Goal: Task Accomplishment & Management: Manage account settings

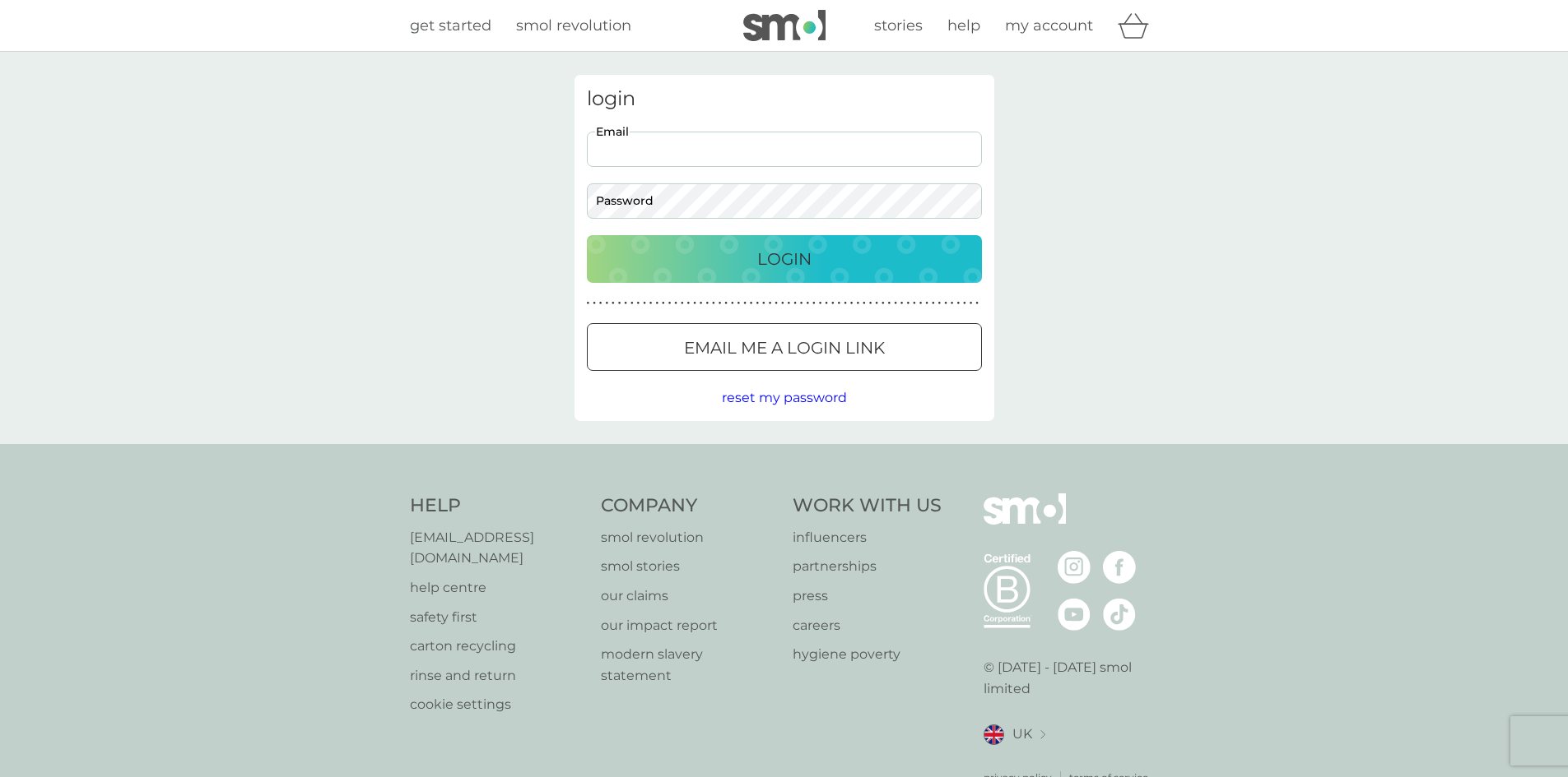
type input "[PERSON_NAME][EMAIL_ADDRESS][PERSON_NAME][DOMAIN_NAME]"
click at [760, 337] on p "Email me a login link" at bounding box center [784, 348] width 201 height 26
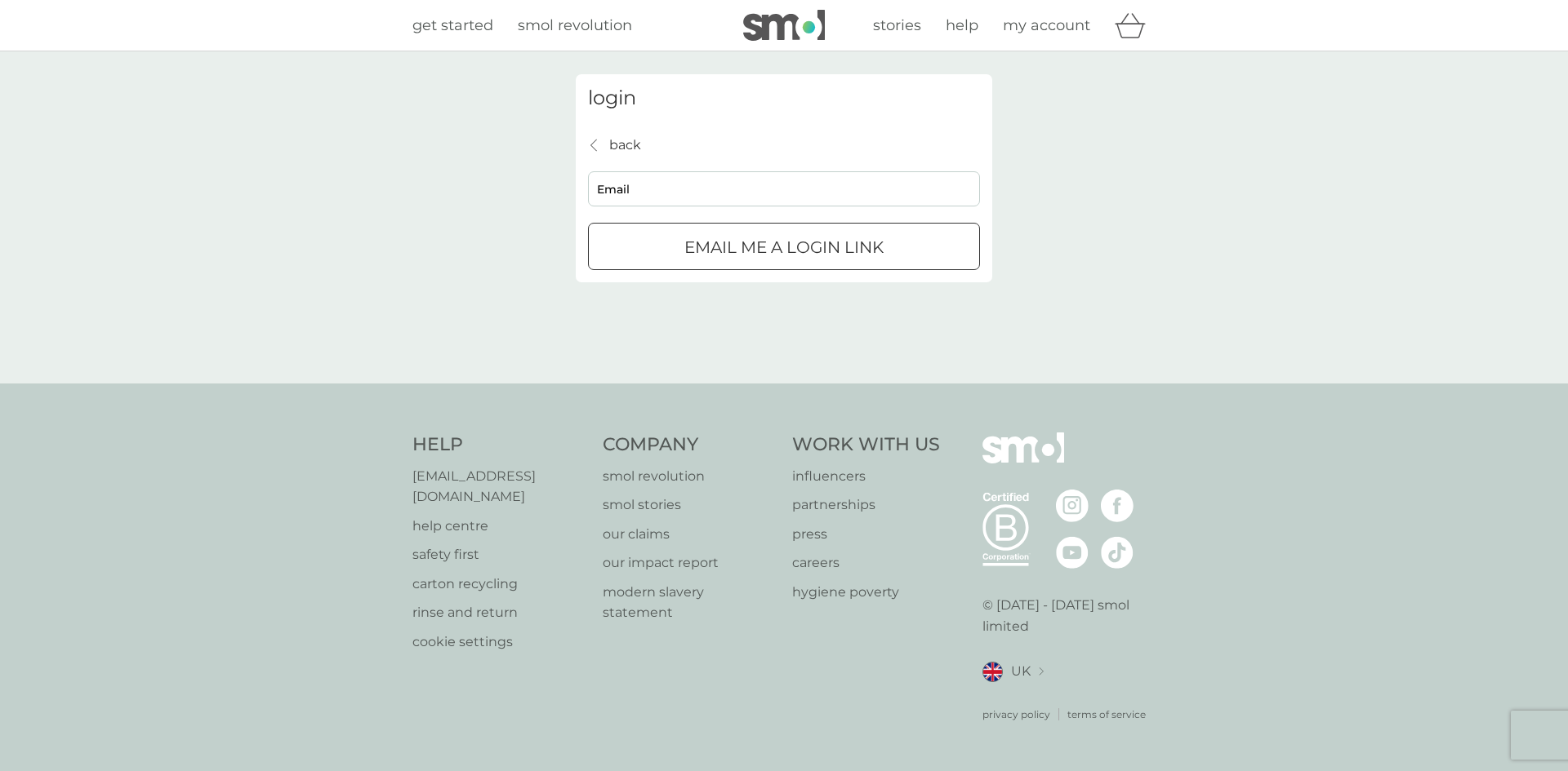
click at [657, 194] on input "Email" at bounding box center [784, 189] width 392 height 36
type input "[PERSON_NAME][EMAIL_ADDRESS][PERSON_NAME][DOMAIN_NAME]"
click at [741, 239] on p "Email me a login link" at bounding box center [784, 247] width 199 height 26
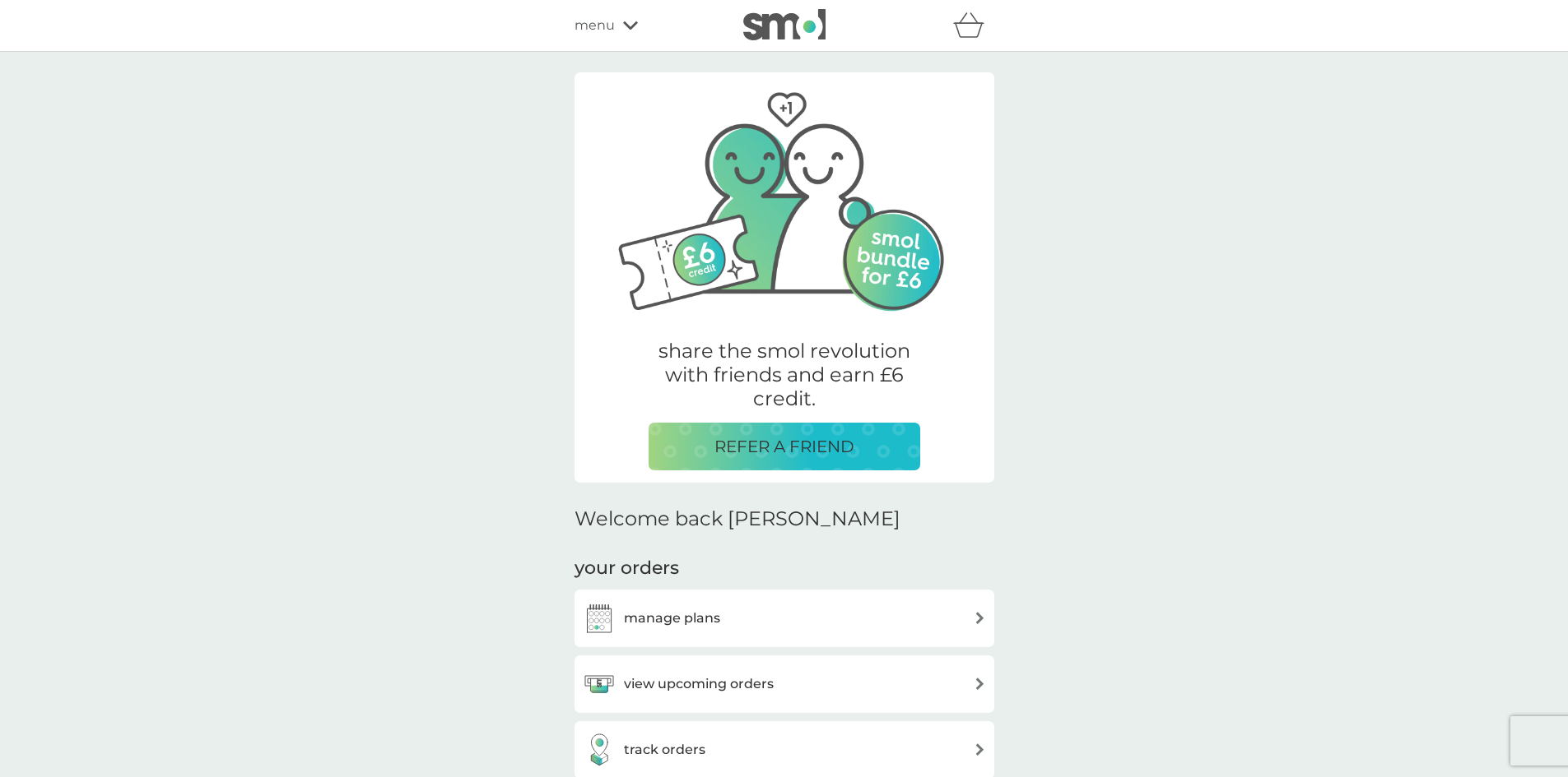
drag, startPoint x: 370, startPoint y: 146, endPoint x: 381, endPoint y: 147, distance: 11.0
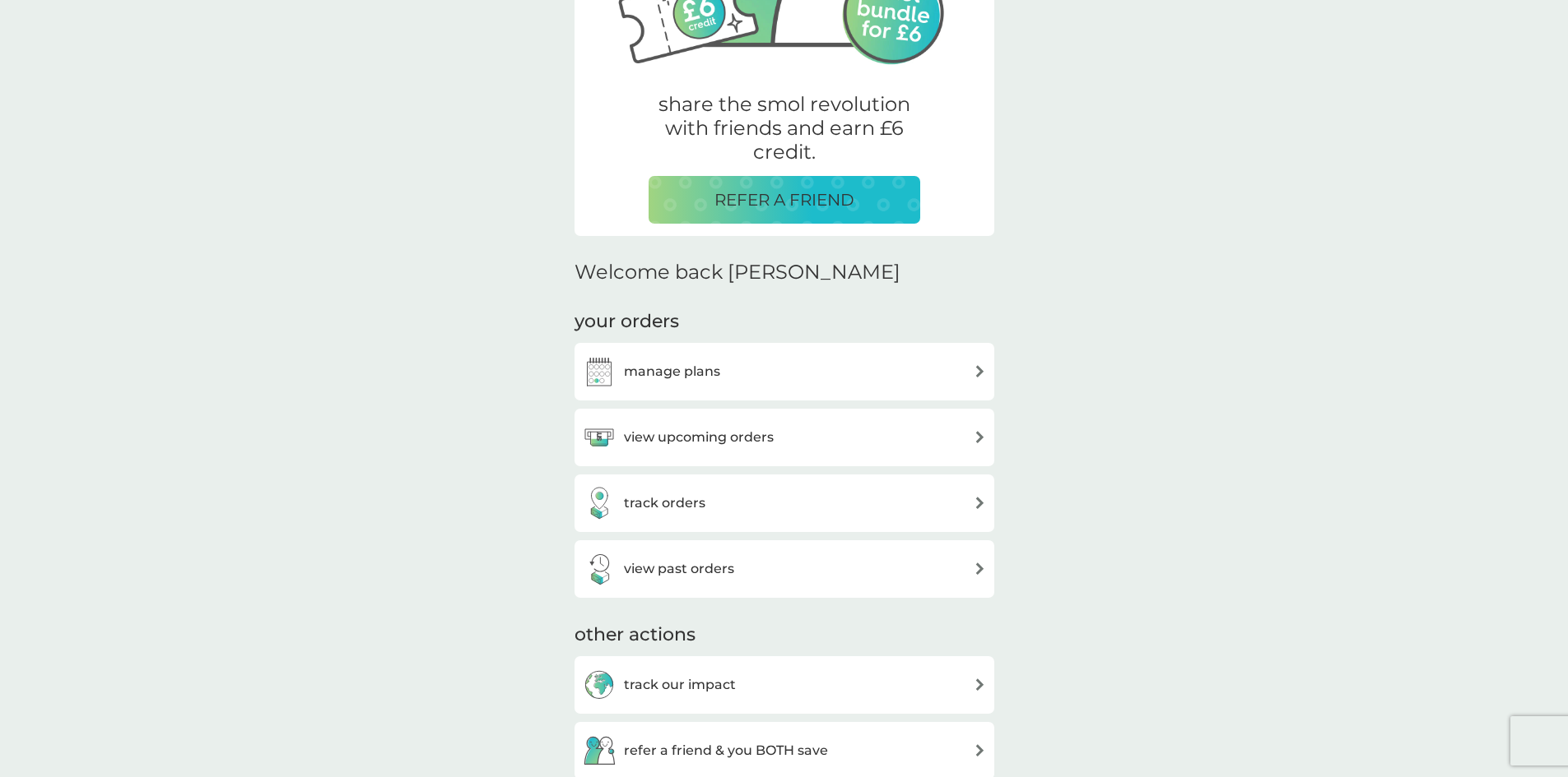
scroll to position [329, 0]
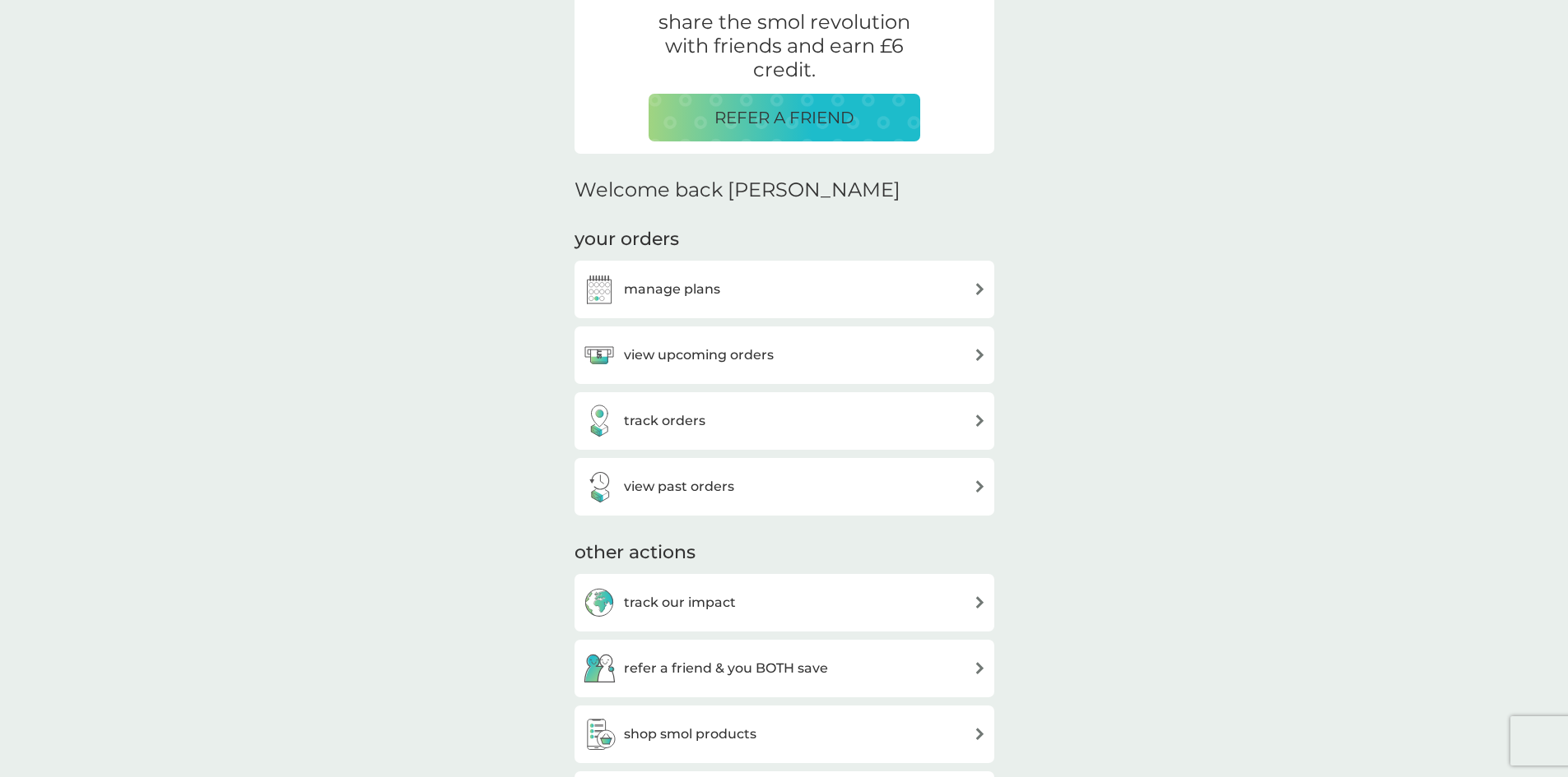
click at [762, 355] on h3 "view upcoming orders" at bounding box center [698, 355] width 150 height 22
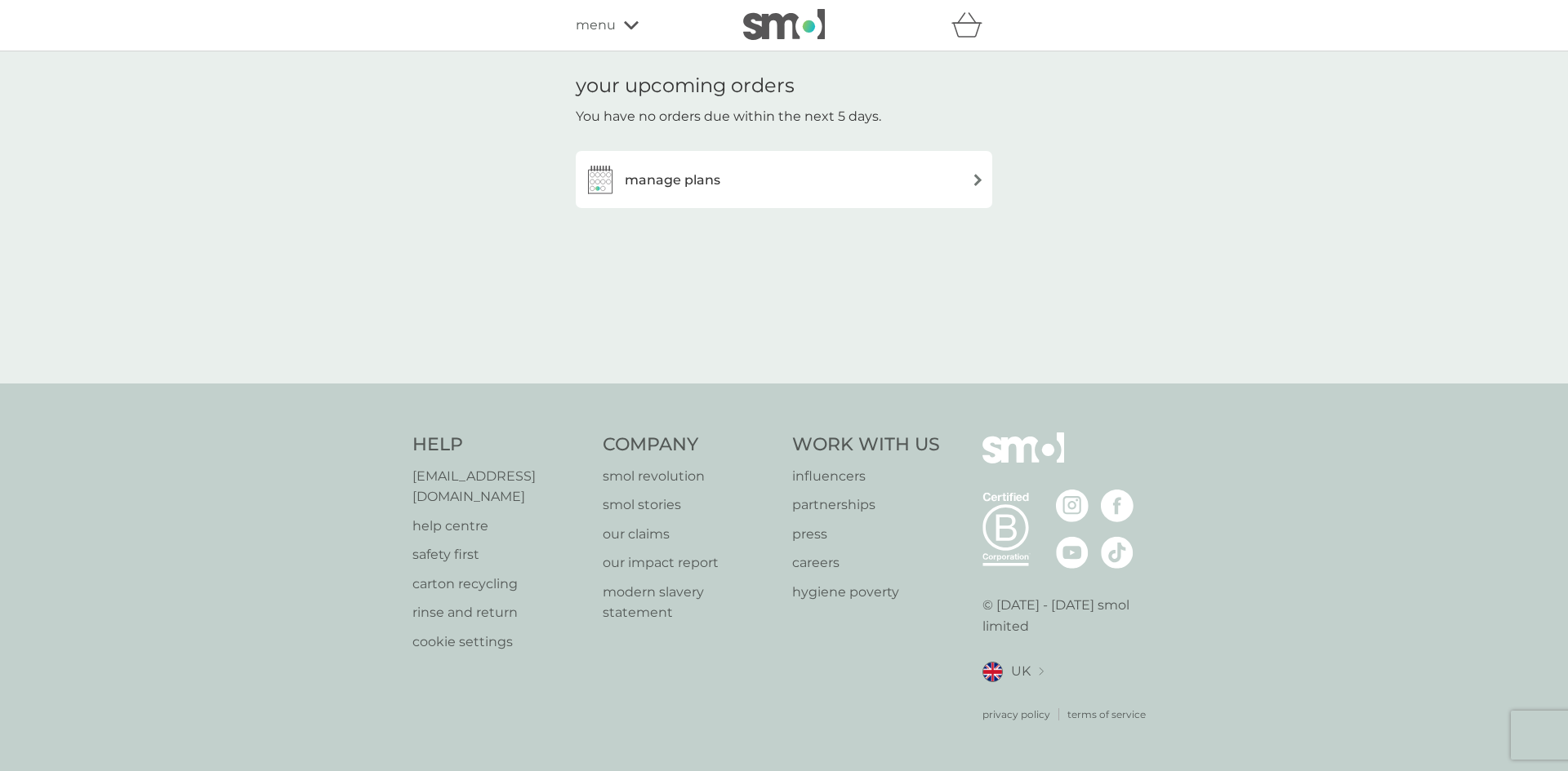
click at [723, 171] on div "manage plans" at bounding box center [784, 179] width 400 height 33
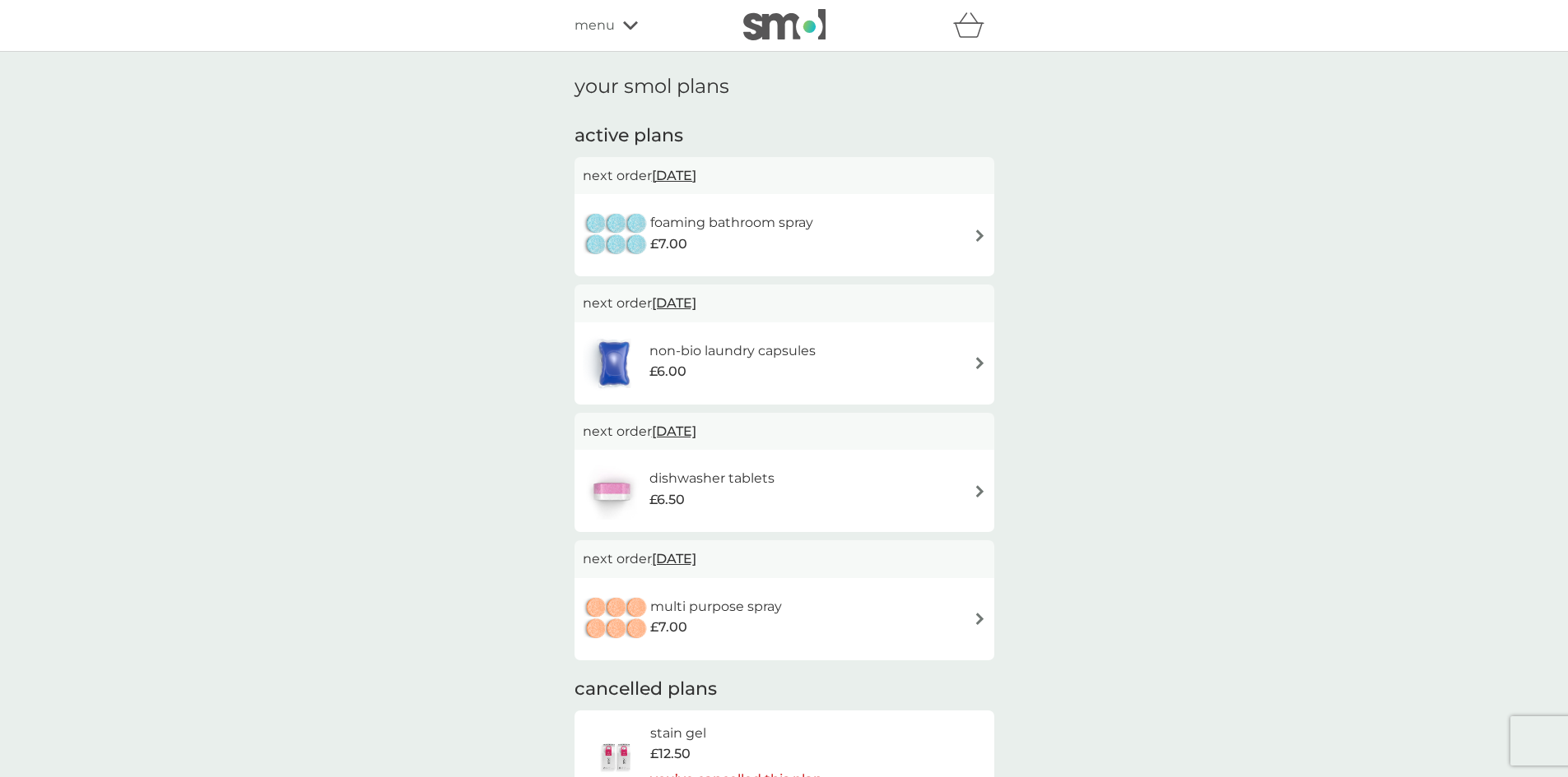
click at [974, 233] on img at bounding box center [979, 235] width 12 height 12
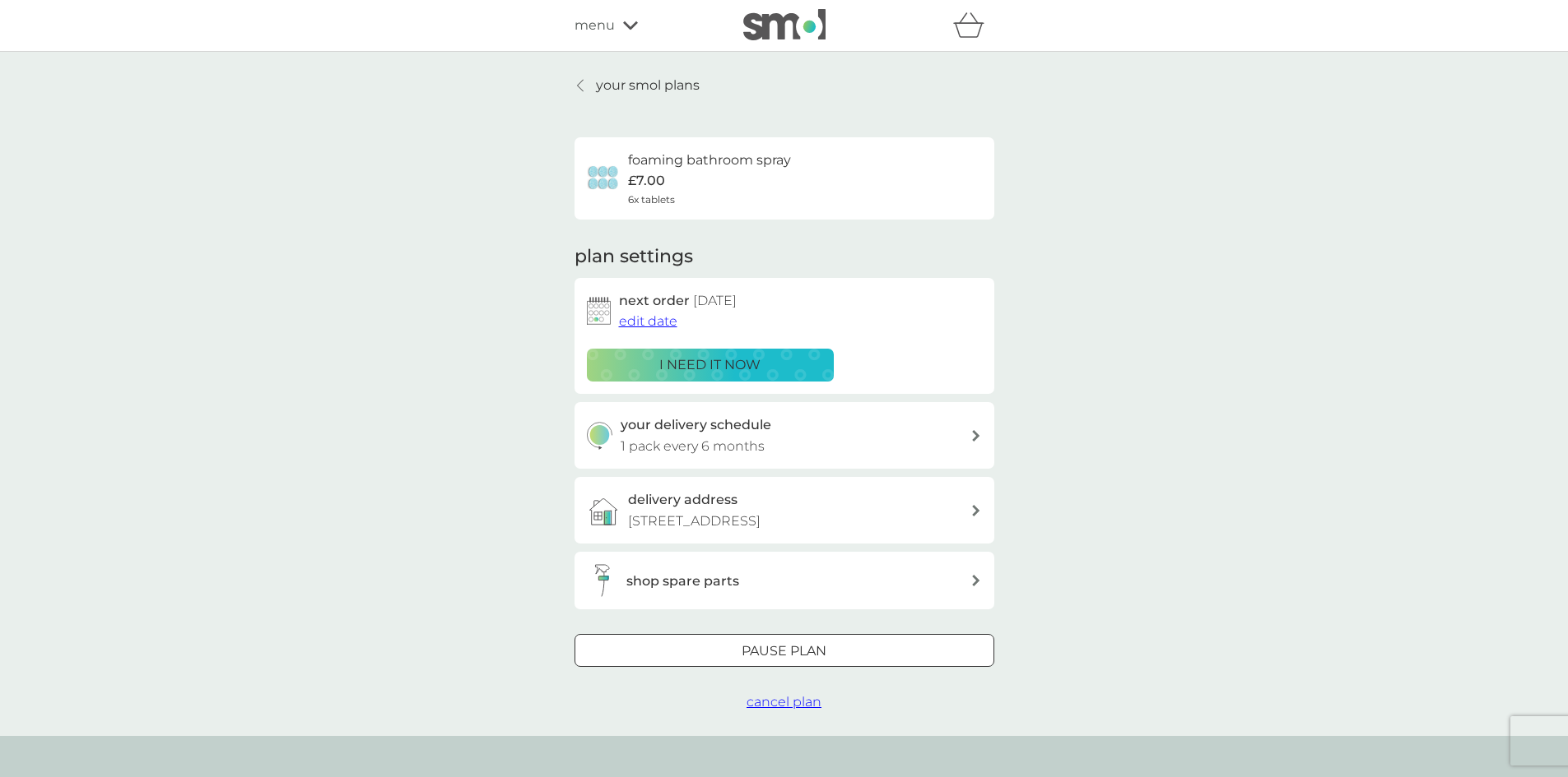
click at [630, 319] on span "edit date" at bounding box center [648, 321] width 58 height 16
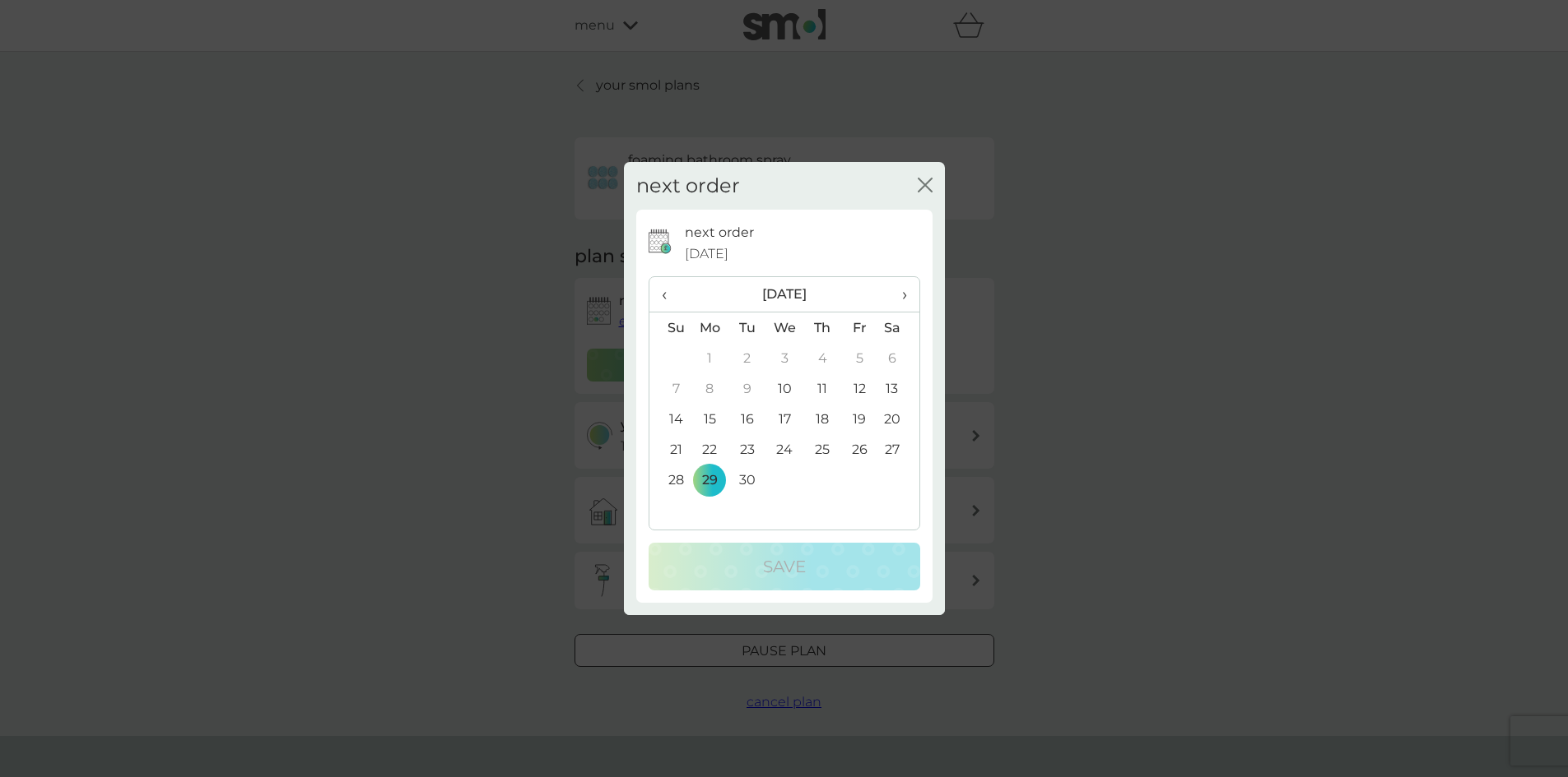
click at [924, 186] on icon "close" at bounding box center [921, 185] width 7 height 13
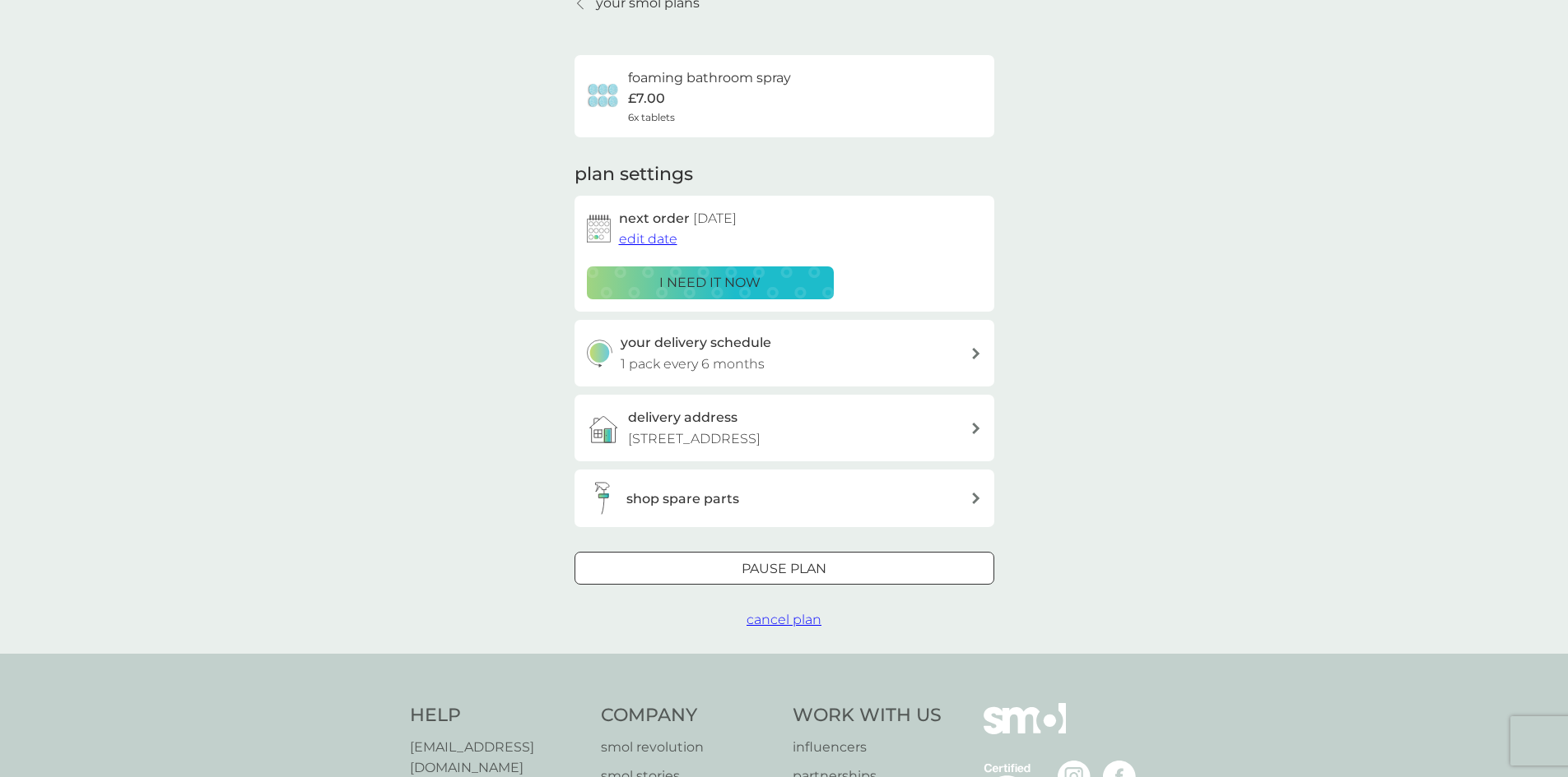
scroll to position [164, 0]
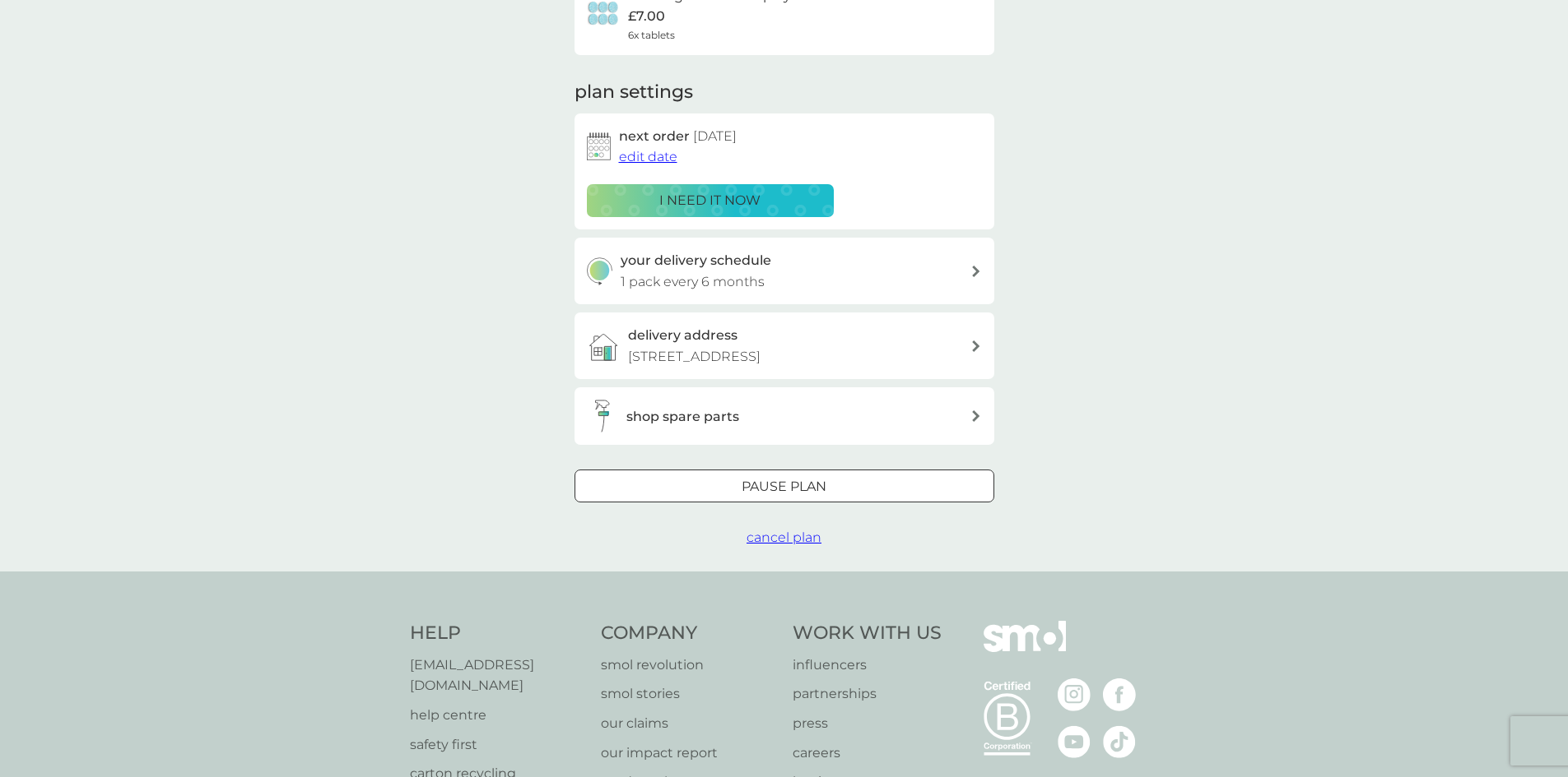
click at [809, 479] on div at bounding box center [784, 488] width 59 height 17
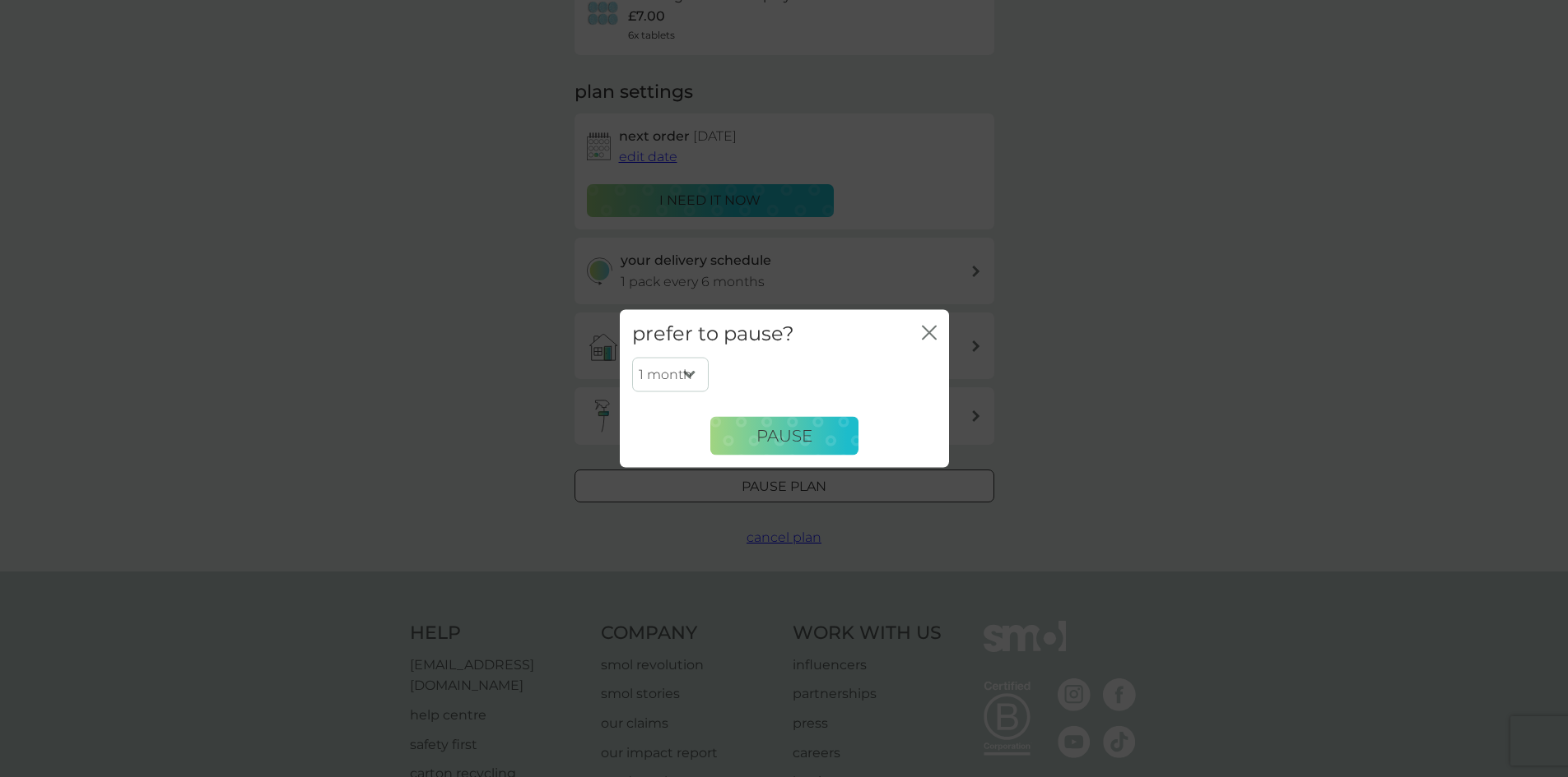
click at [682, 370] on select "1 month 2 months 3 months 4 months 5 months 6 months" at bounding box center [670, 374] width 76 height 35
select select "3"
click at [632, 357] on select "1 month 2 months 3 months 4 months 5 months 6 months" at bounding box center [670, 374] width 76 height 35
click at [751, 434] on button "Pause" at bounding box center [784, 436] width 148 height 40
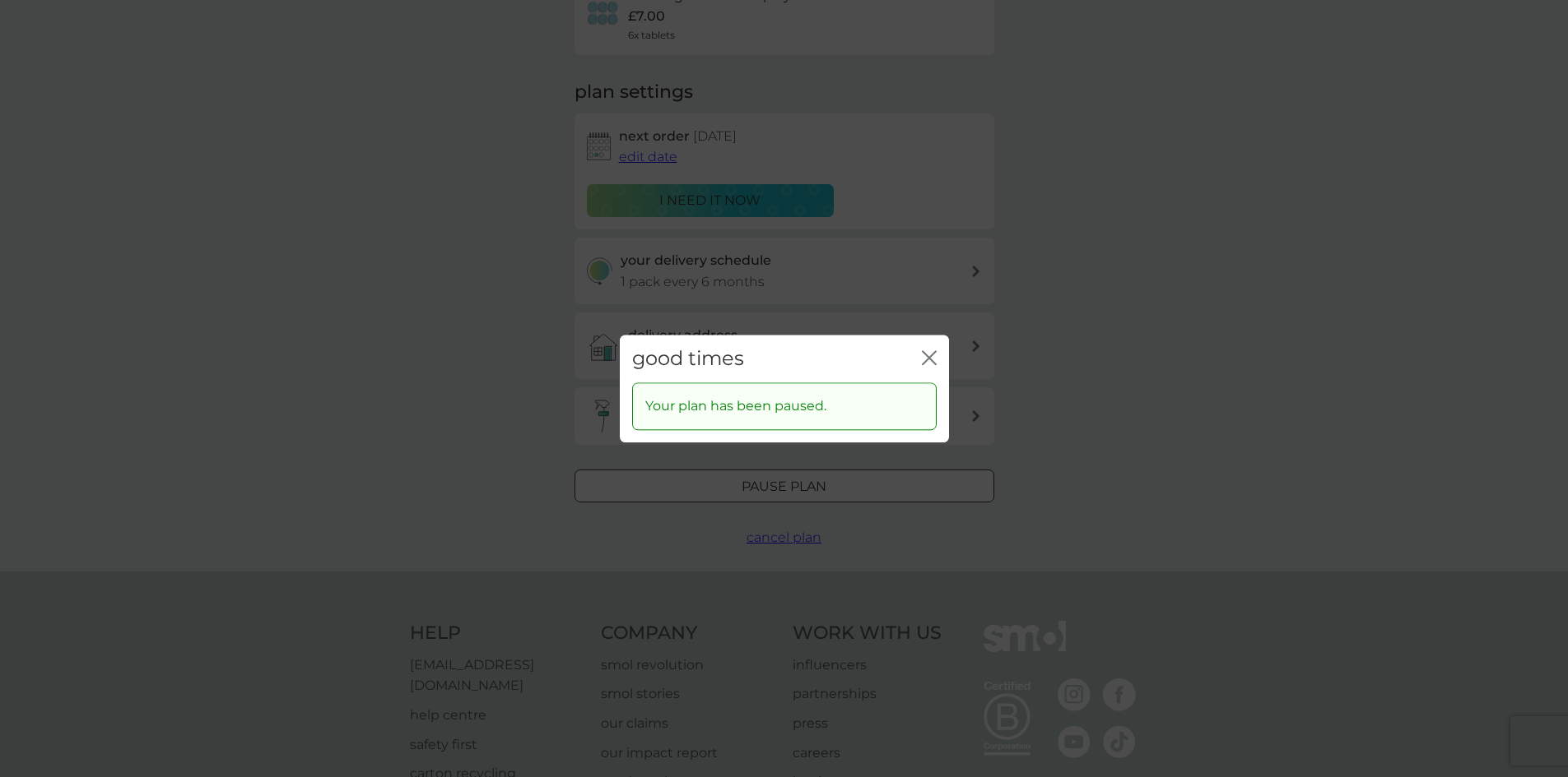
click at [929, 361] on icon "close" at bounding box center [929, 358] width 15 height 15
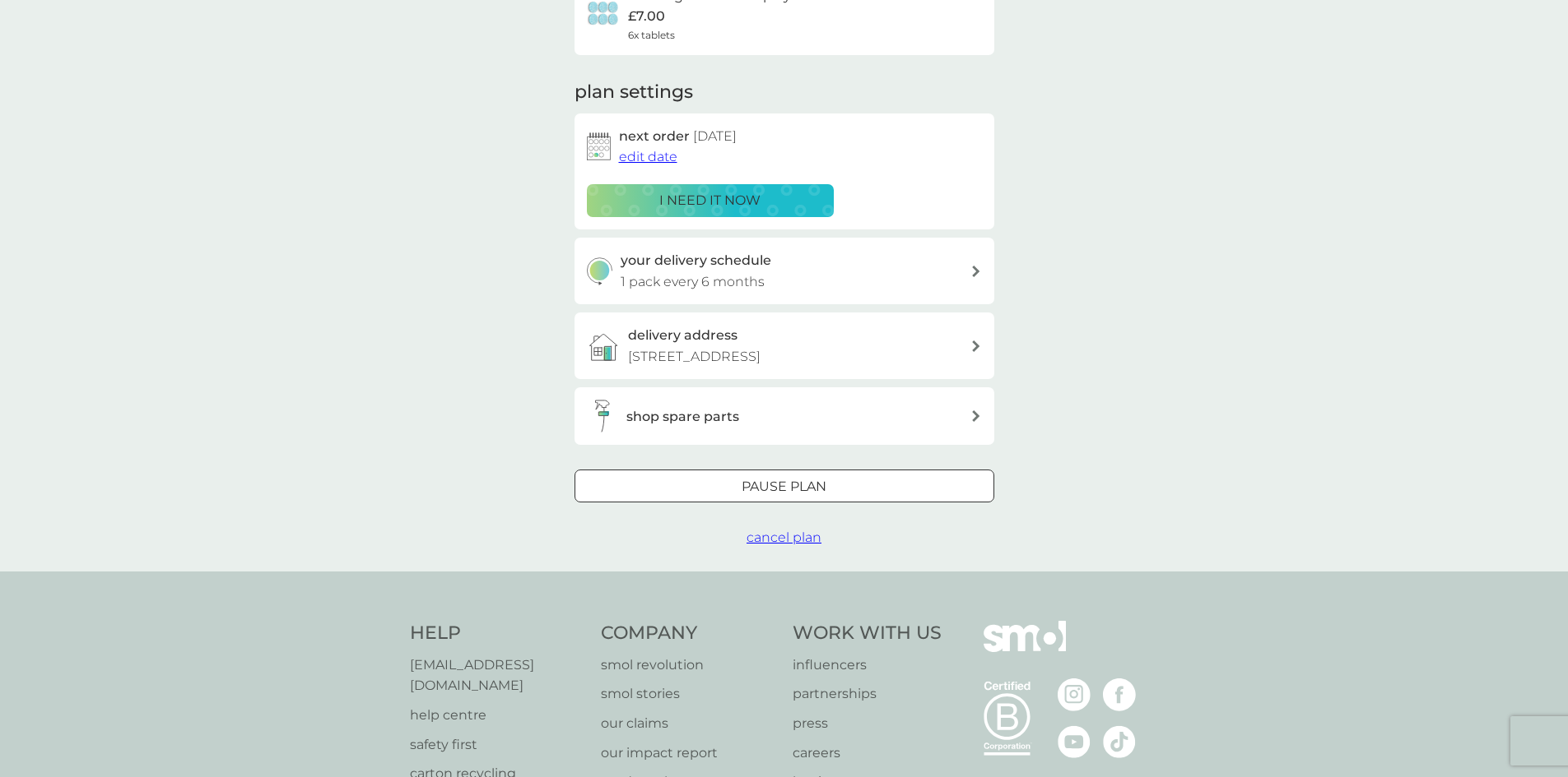
scroll to position [0, 0]
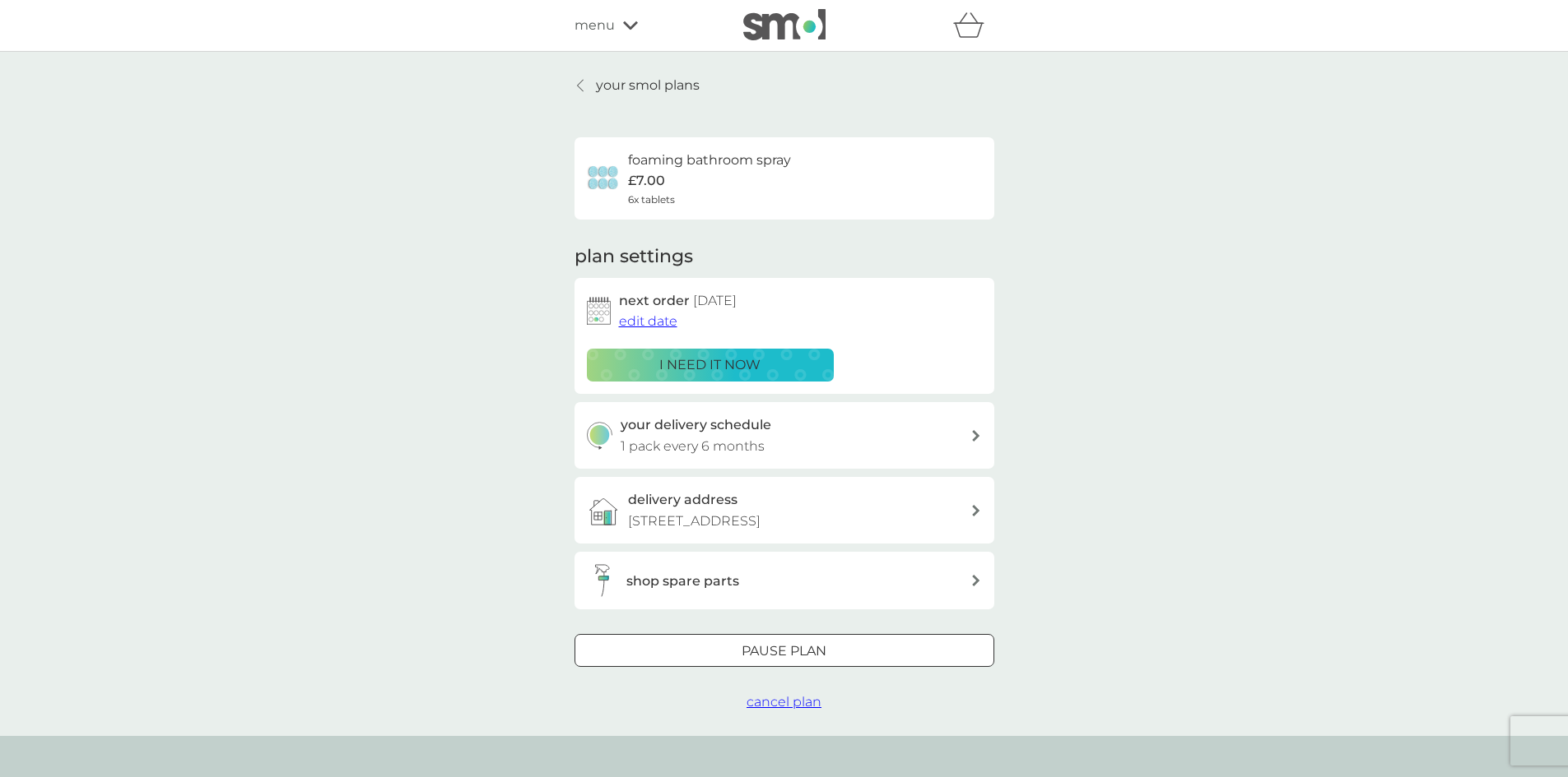
click at [580, 86] on icon at bounding box center [579, 86] width 7 height 13
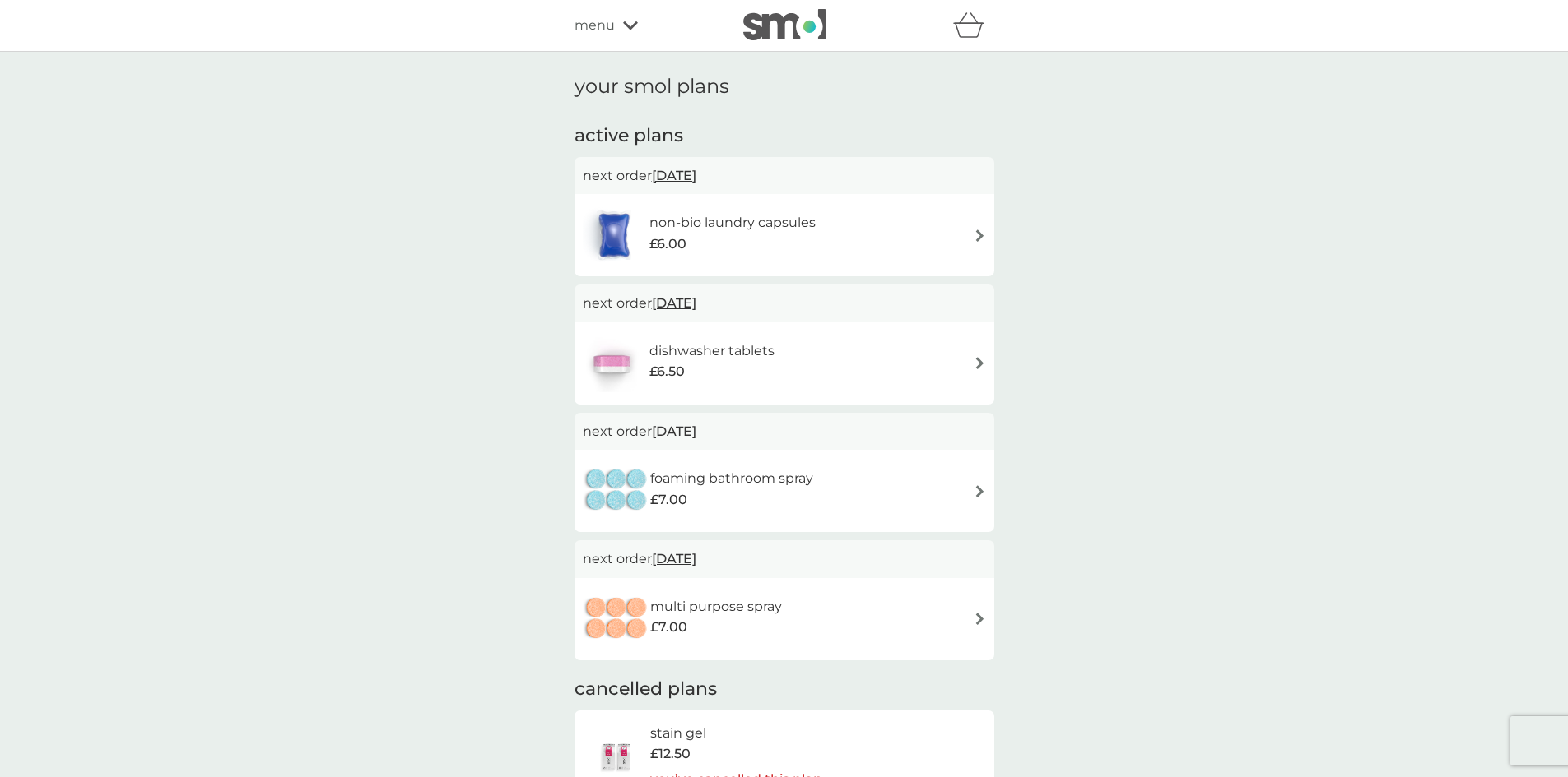
click at [976, 233] on img at bounding box center [979, 235] width 12 height 12
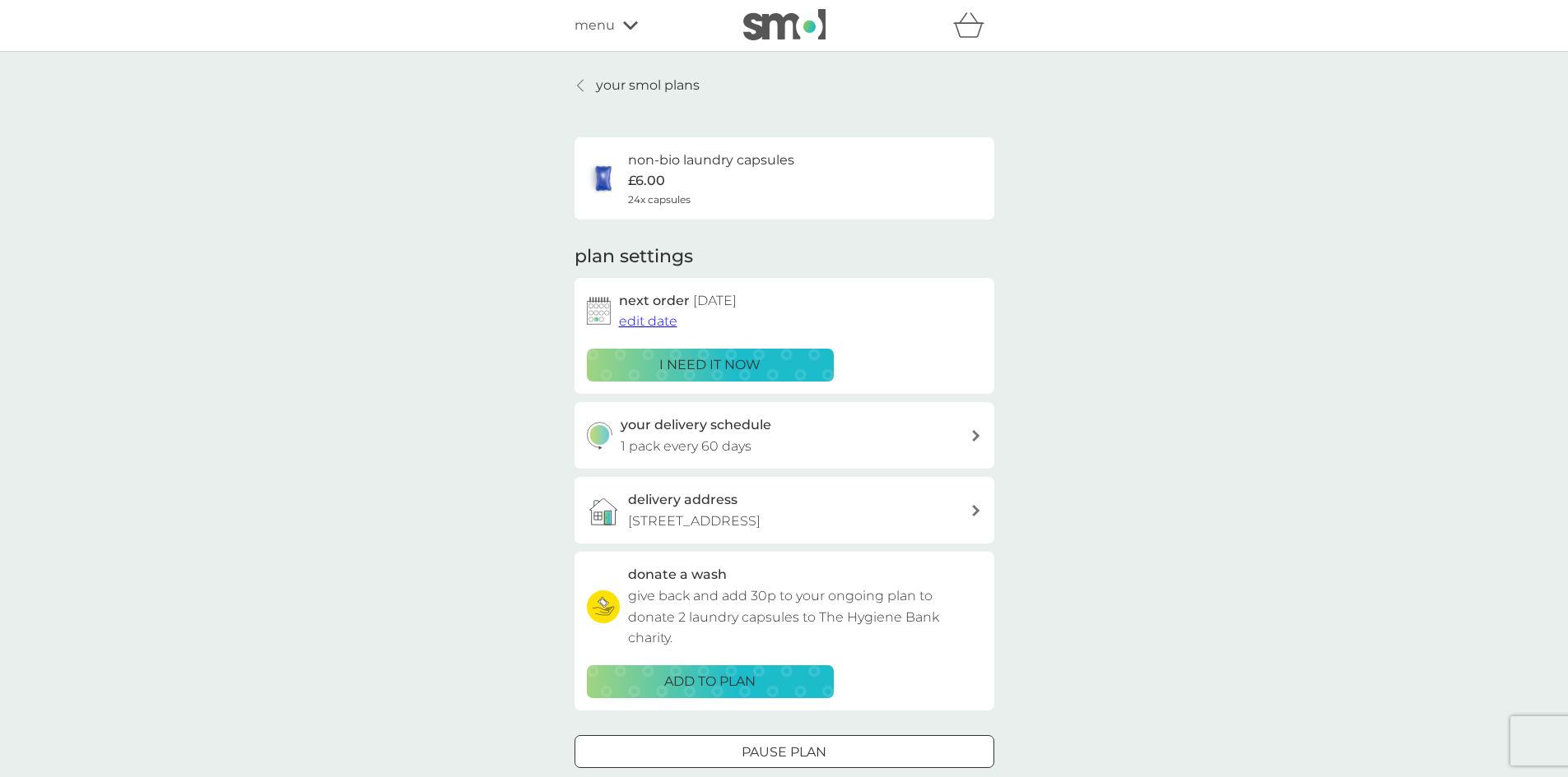
click at [642, 321] on span "edit date" at bounding box center [648, 321] width 58 height 16
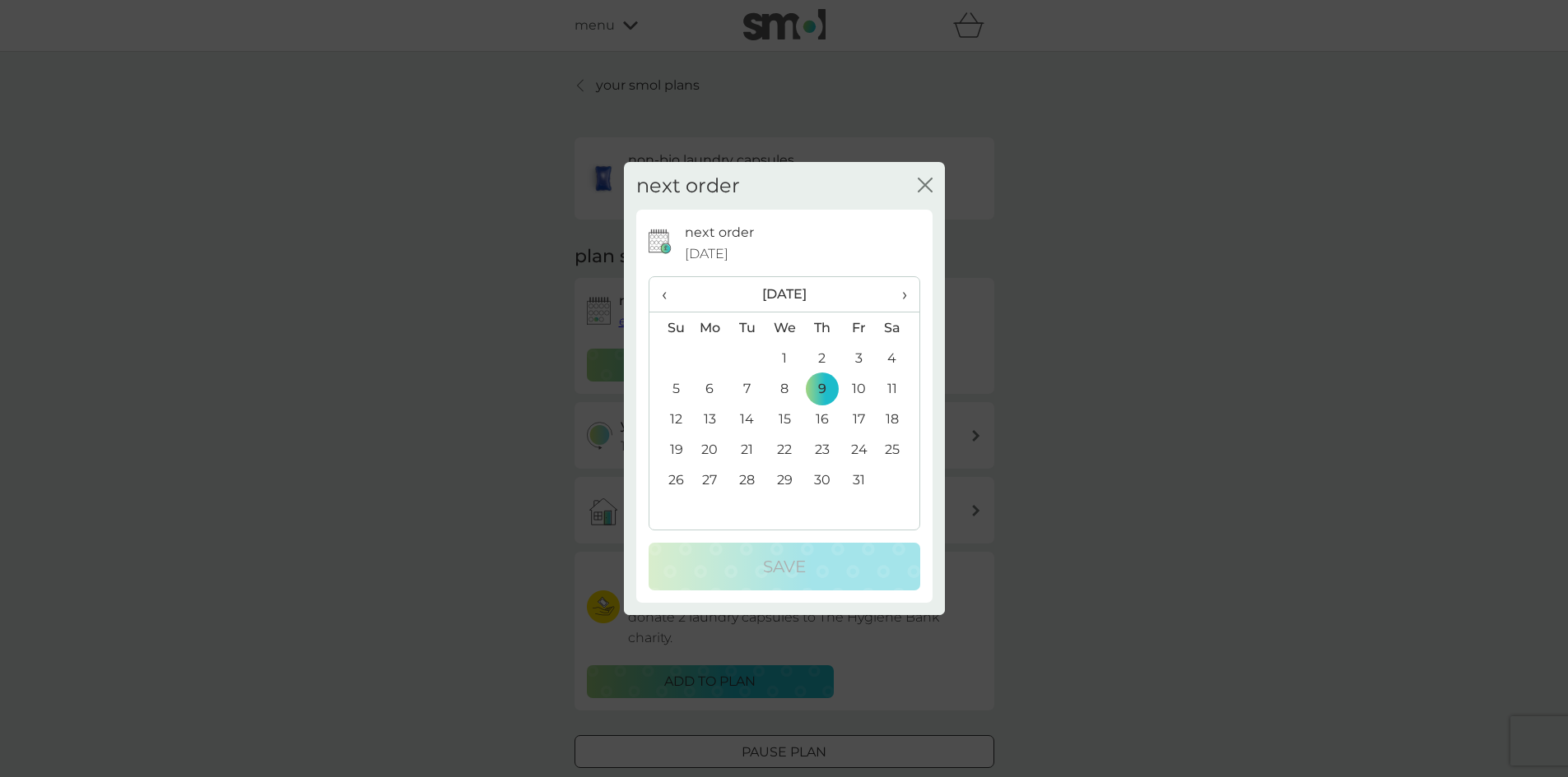
click at [899, 293] on span "›" at bounding box center [897, 294] width 16 height 35
click at [681, 507] on td "30" at bounding box center [670, 510] width 42 height 30
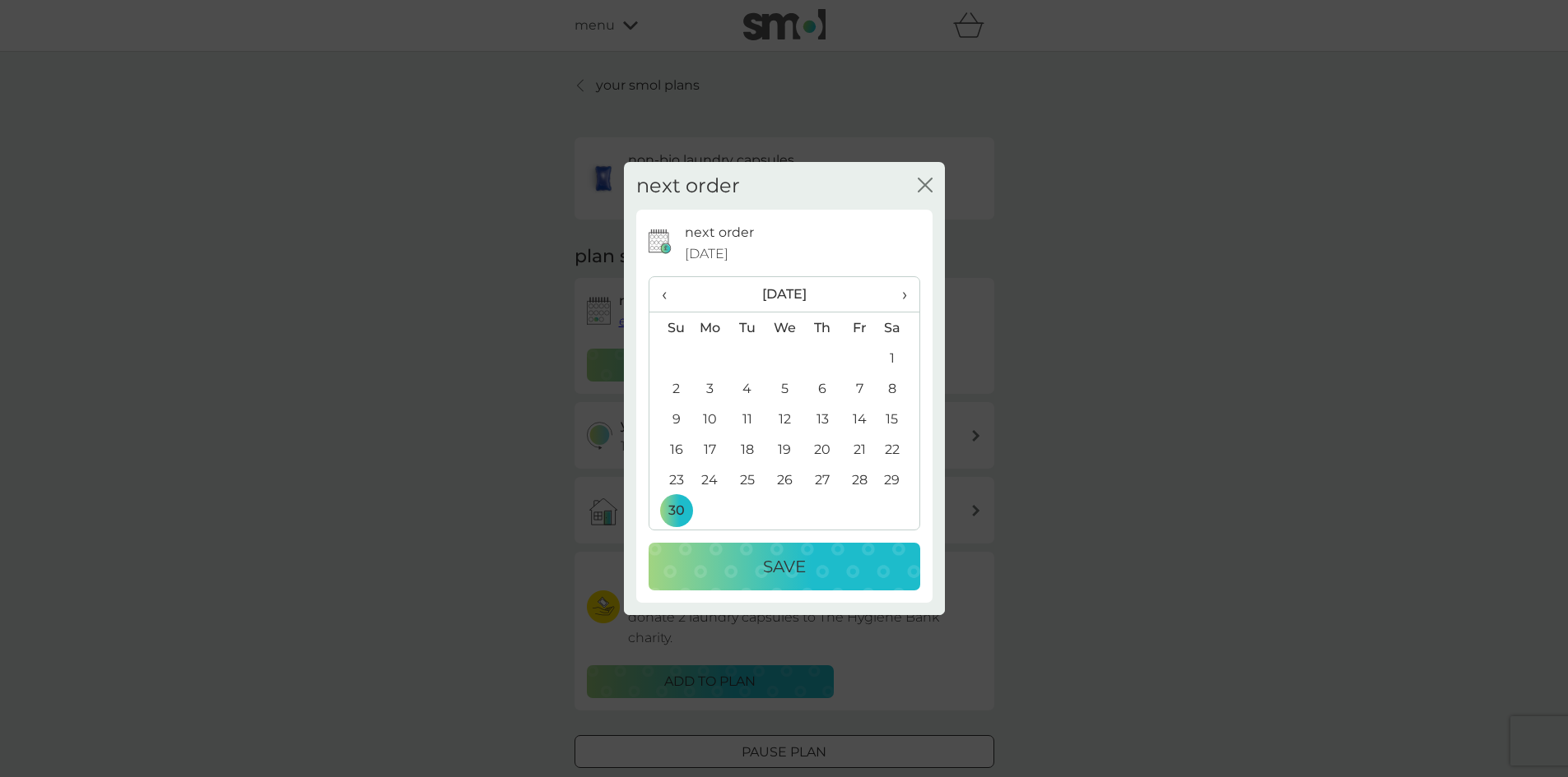
click at [751, 569] on div "Save" at bounding box center [784, 567] width 239 height 26
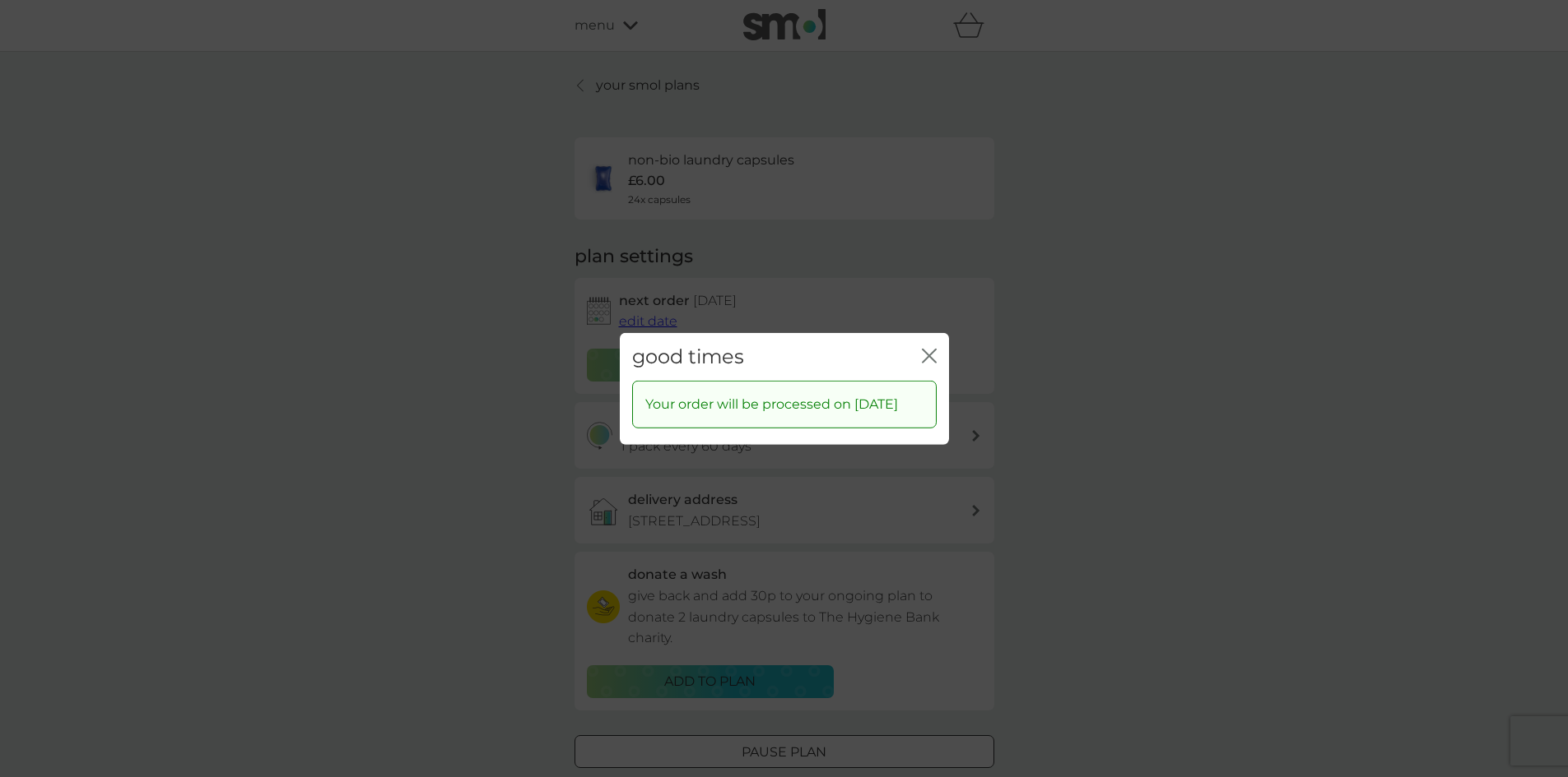
click at [931, 349] on icon "close" at bounding box center [932, 355] width 7 height 13
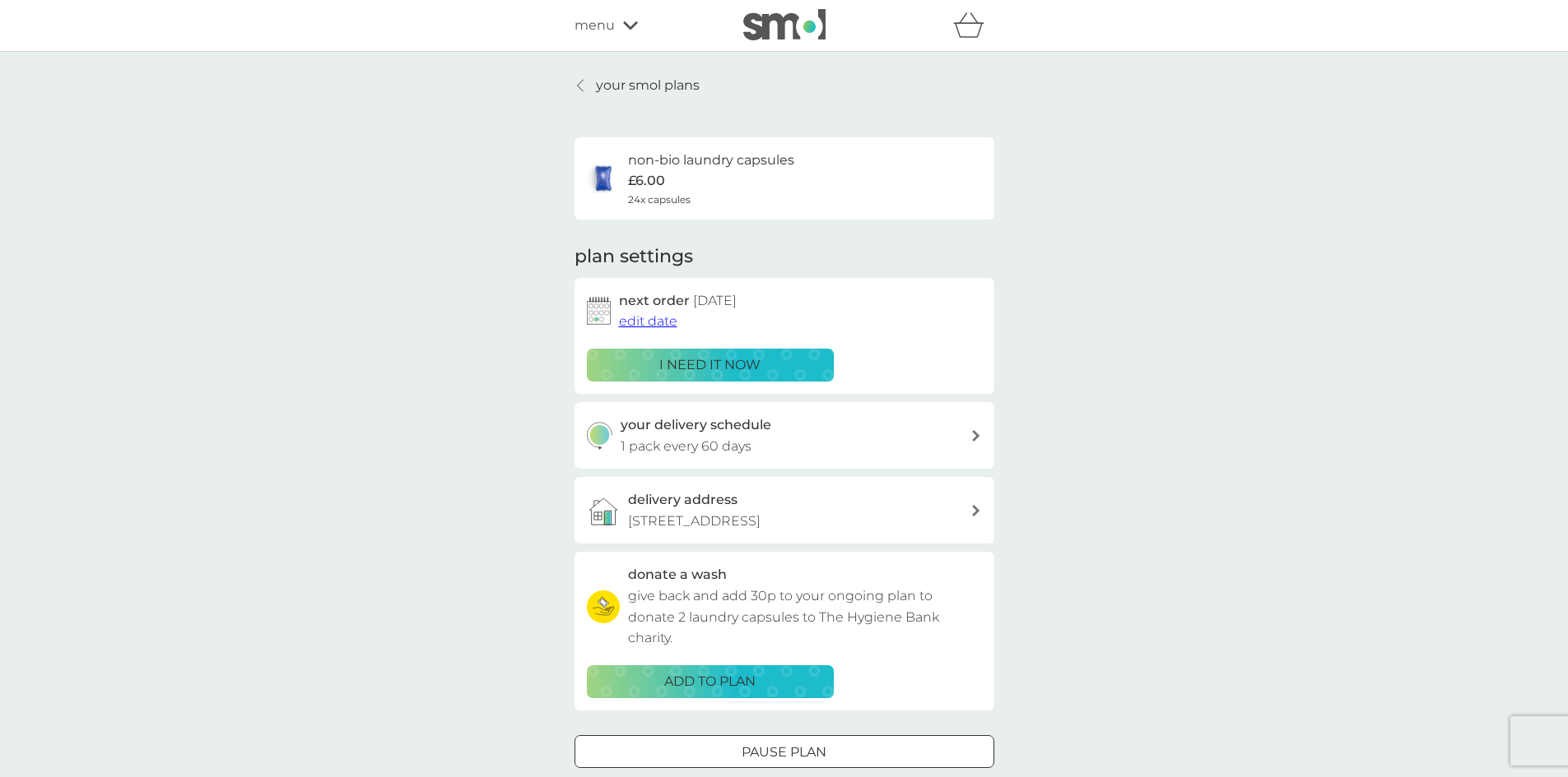
click at [660, 322] on span "edit date" at bounding box center [648, 321] width 58 height 16
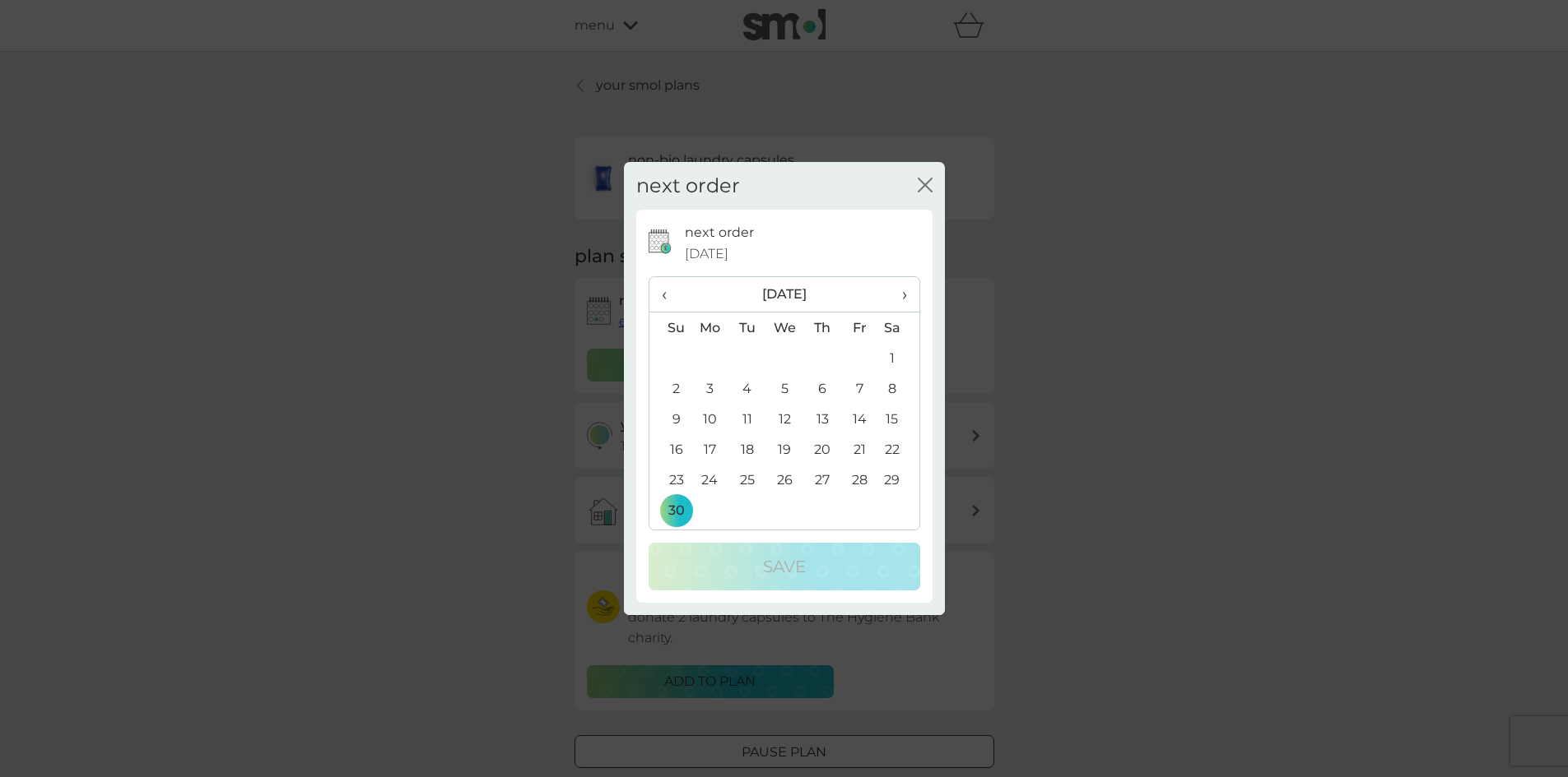
click at [899, 290] on span "›" at bounding box center [897, 294] width 16 height 35
click at [709, 388] on td "5" at bounding box center [710, 388] width 38 height 30
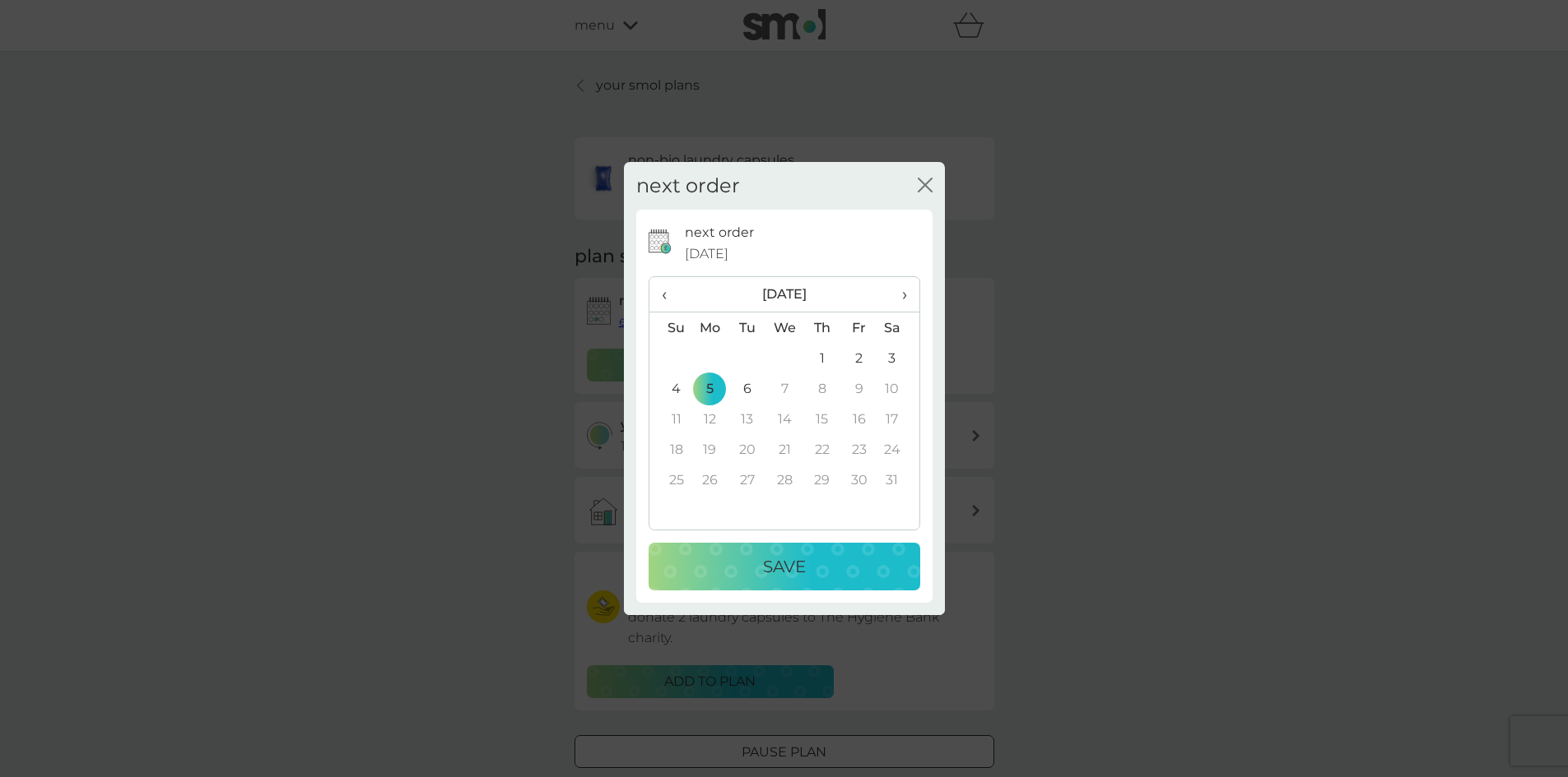
click at [781, 562] on p "Save" at bounding box center [784, 567] width 42 height 26
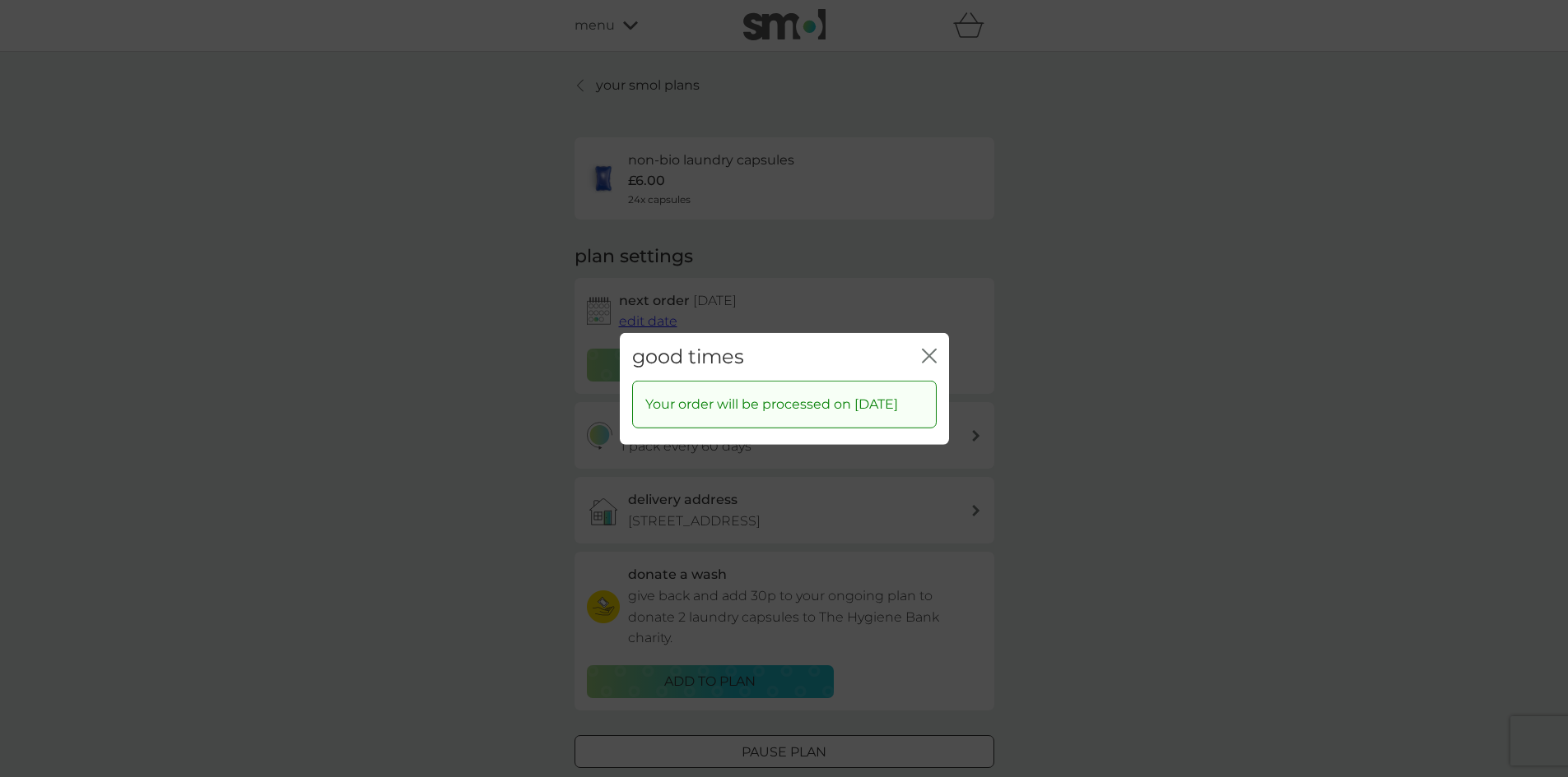
click at [932, 349] on icon "close" at bounding box center [932, 355] width 7 height 13
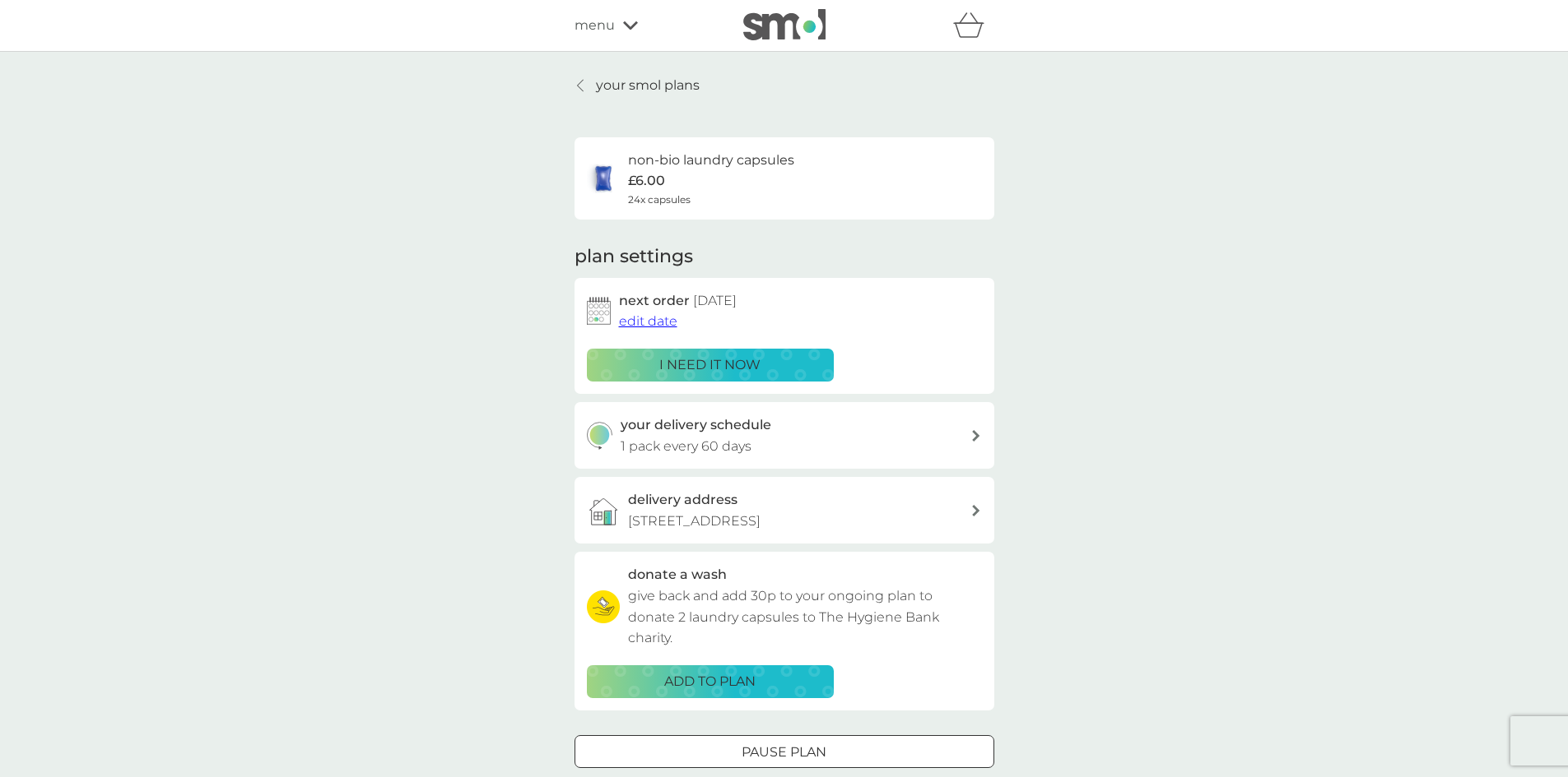
click at [583, 79] on div at bounding box center [581, 86] width 11 height 13
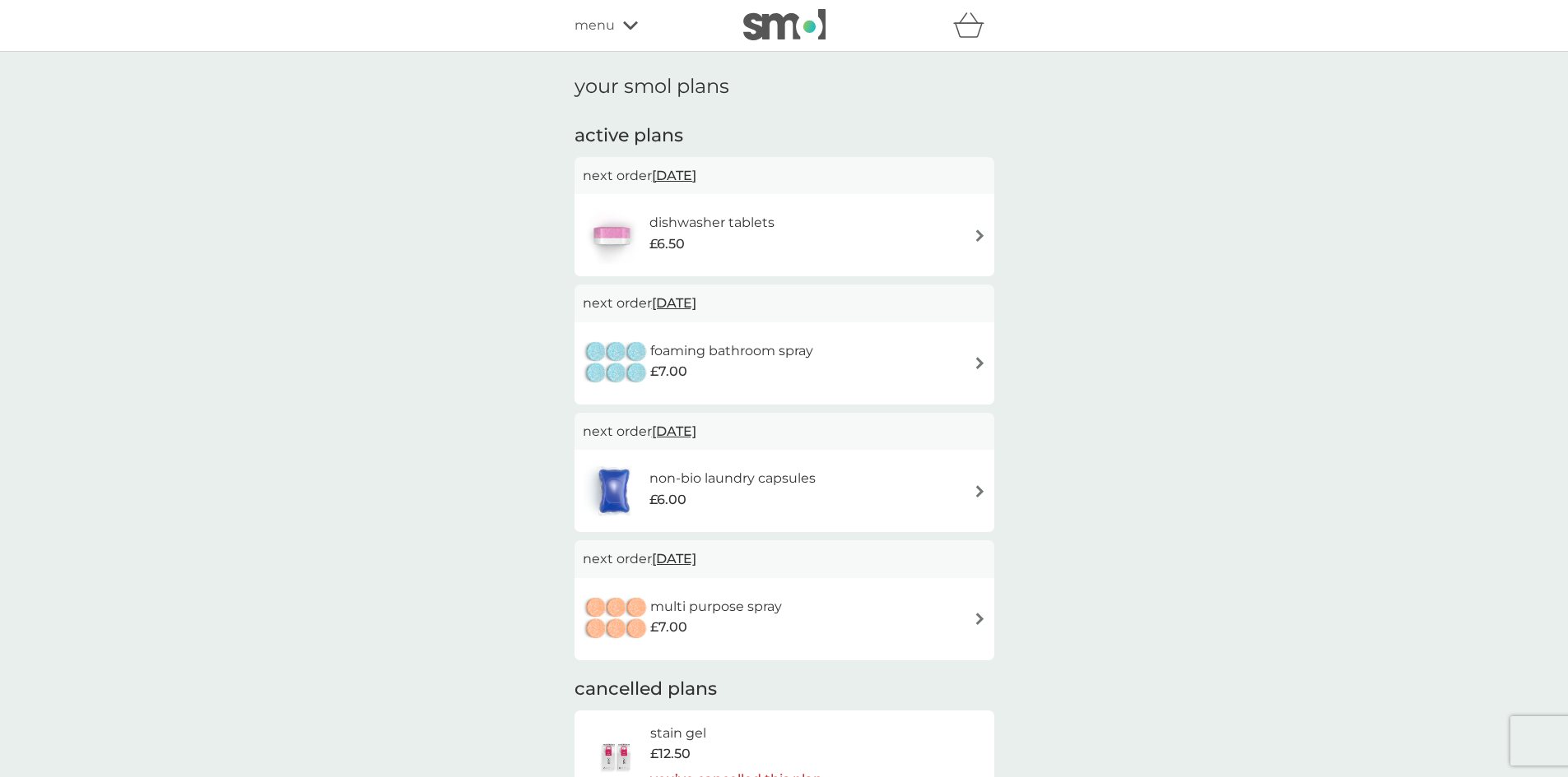
click at [968, 224] on div "dishwasher tablets £6.50" at bounding box center [784, 235] width 403 height 58
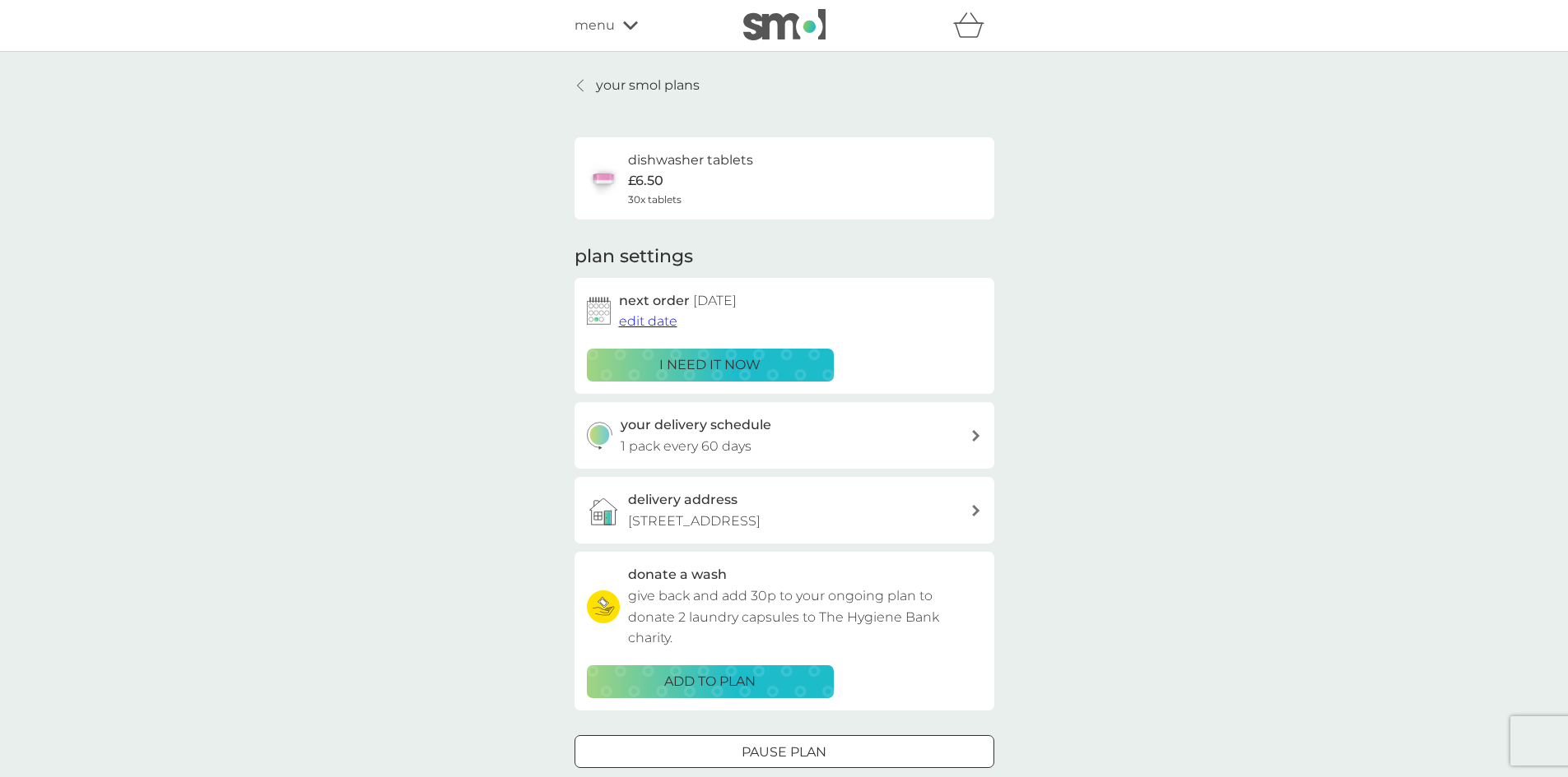
click at [641, 322] on span "edit date" at bounding box center [648, 321] width 58 height 16
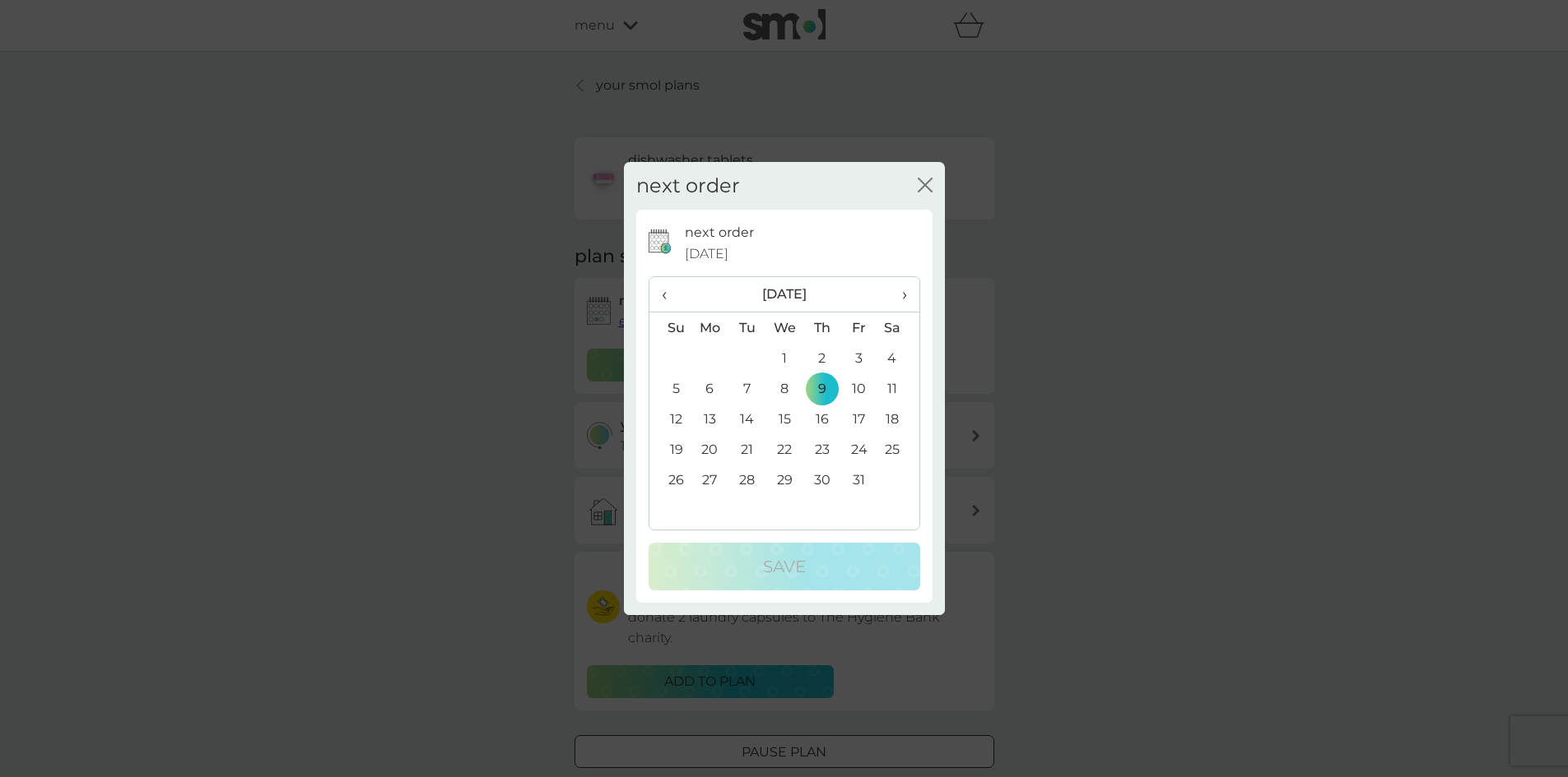
click at [890, 295] on span "›" at bounding box center [897, 294] width 16 height 35
click at [897, 294] on span "›" at bounding box center [897, 294] width 16 height 35
click at [908, 292] on th "›" at bounding box center [898, 295] width 42 height 36
click at [710, 381] on td "5" at bounding box center [710, 388] width 38 height 30
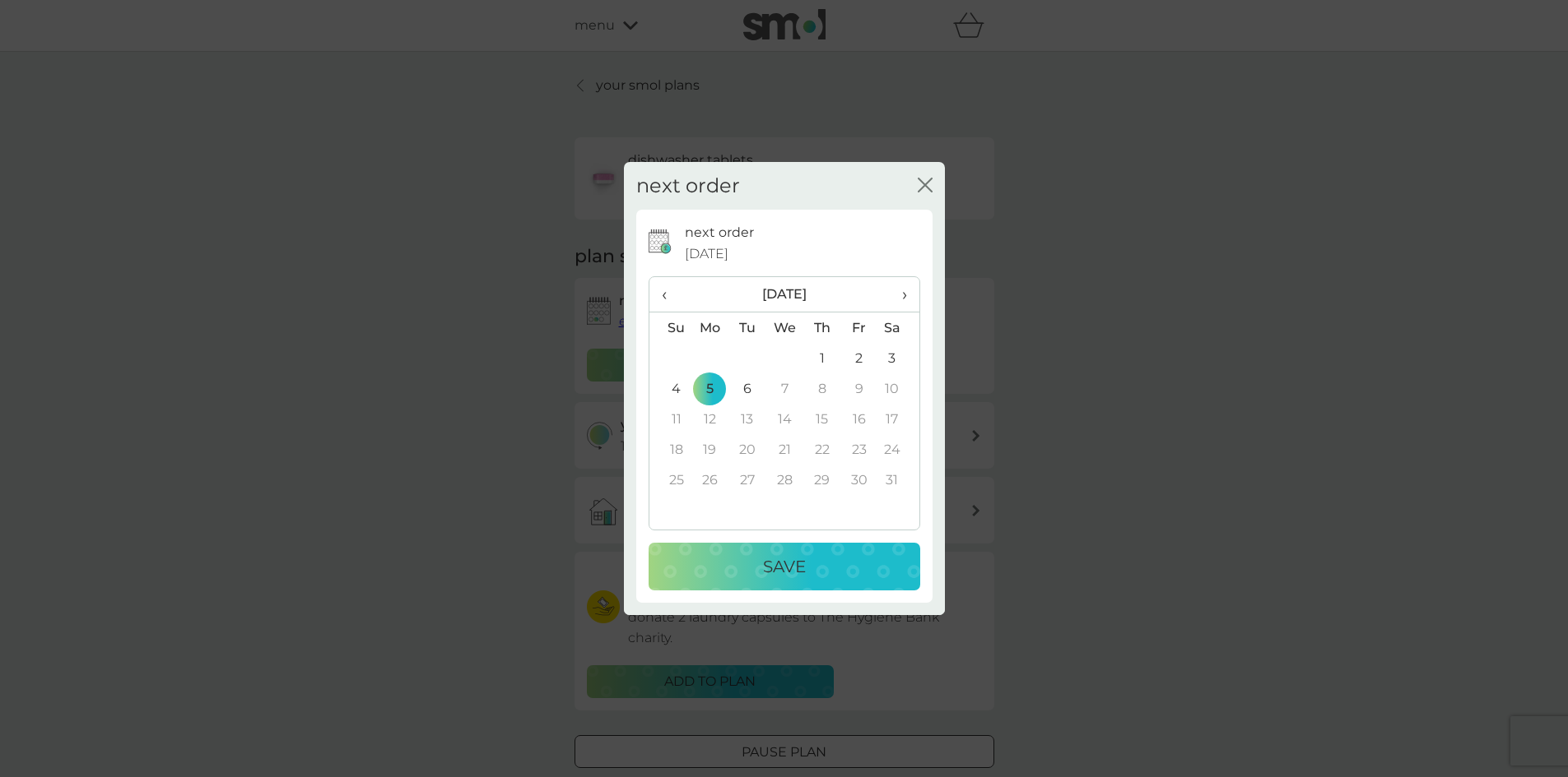
click at [808, 570] on div "Save" at bounding box center [784, 567] width 239 height 26
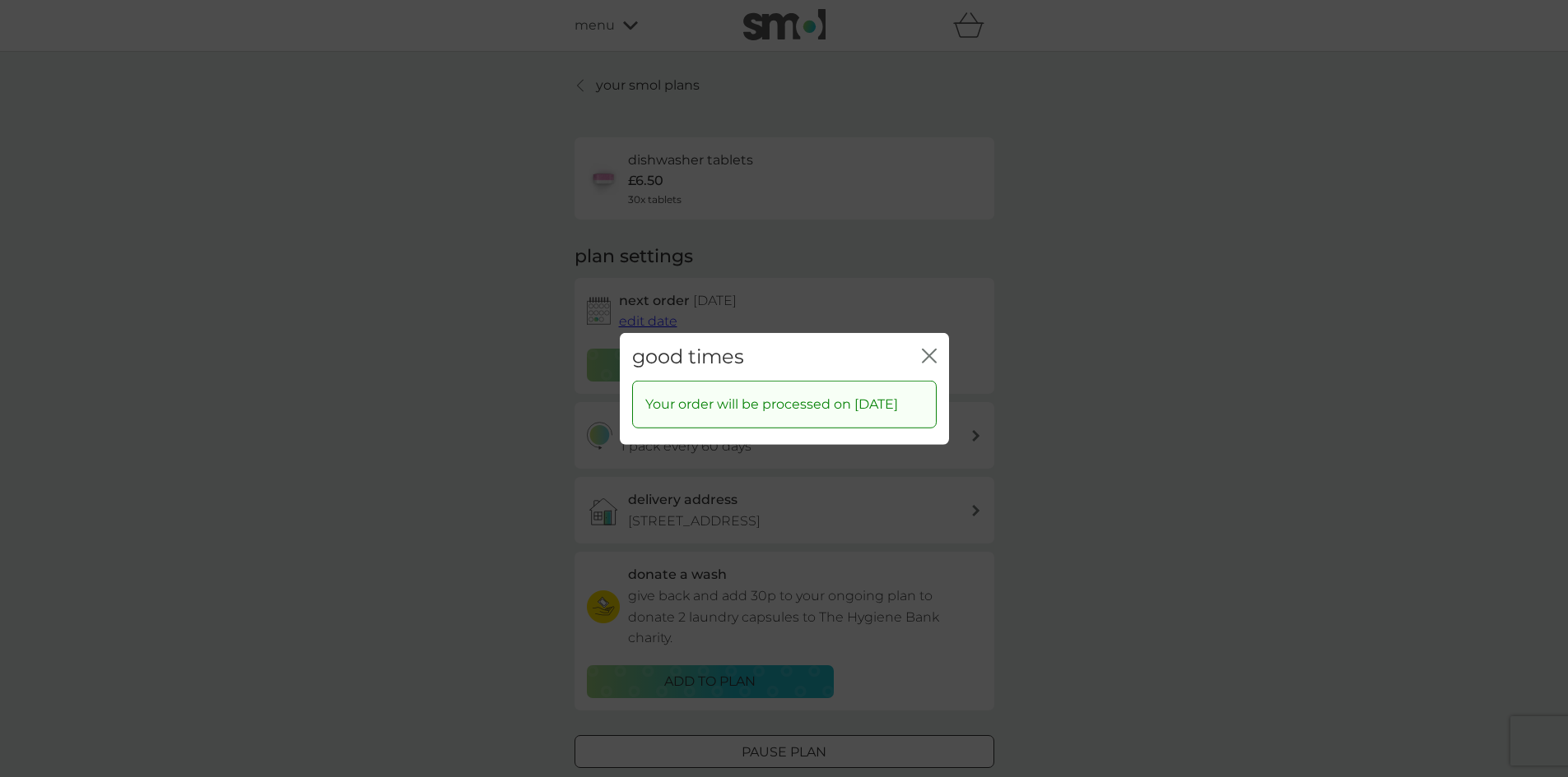
click at [931, 349] on icon "close" at bounding box center [932, 355] width 7 height 13
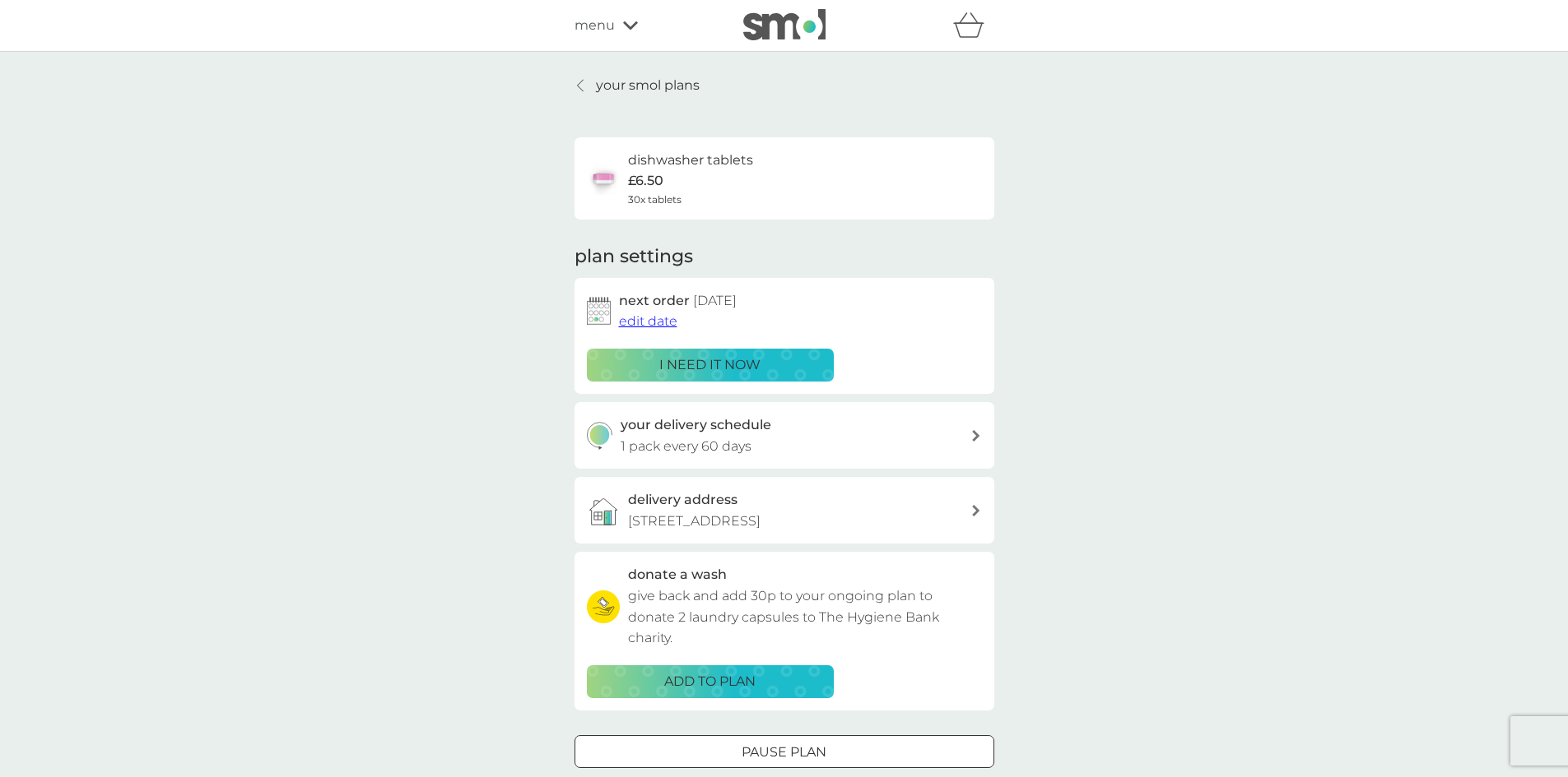
click at [591, 85] on link "your smol plans" at bounding box center [637, 85] width 125 height 22
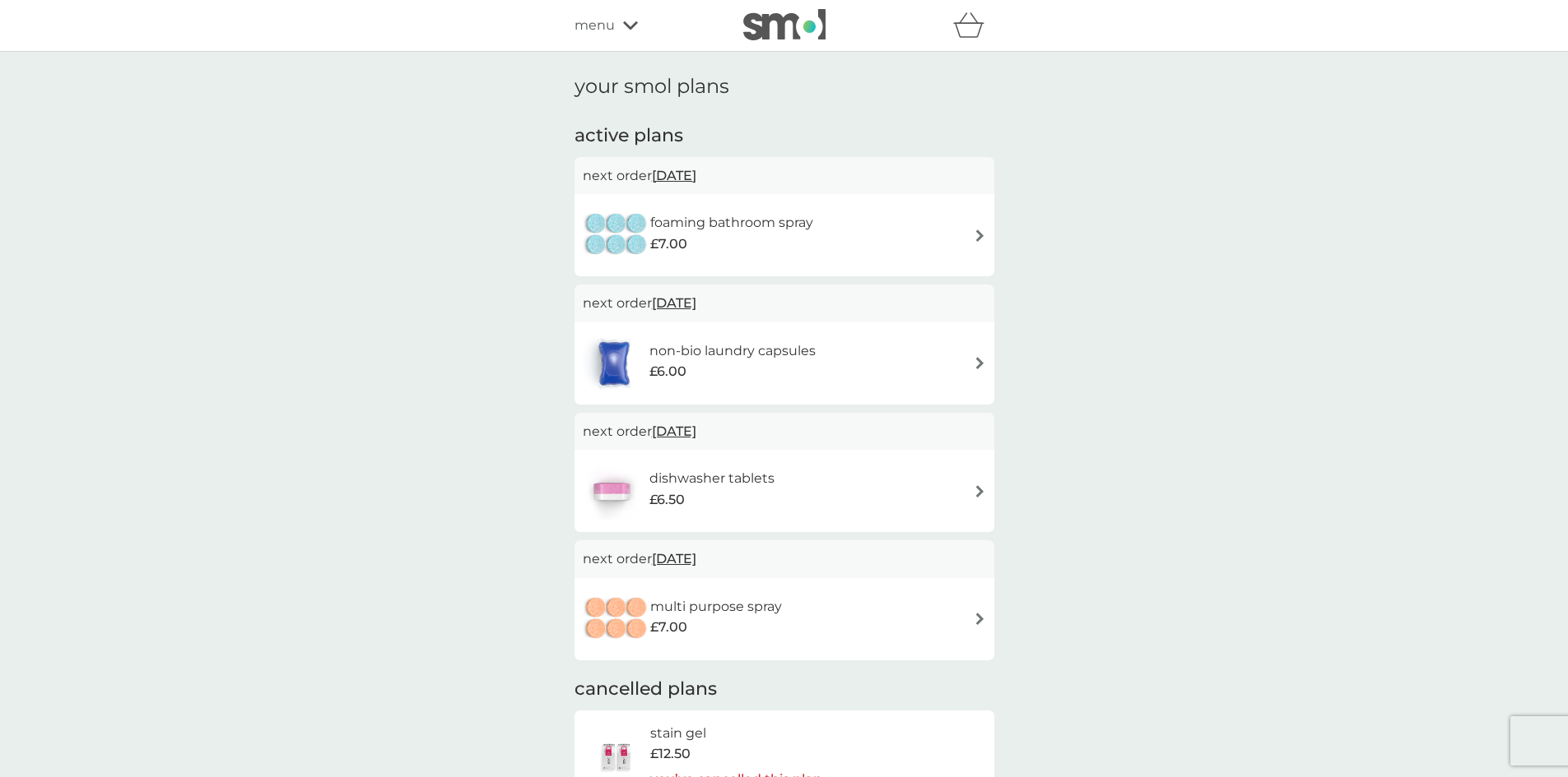
click at [696, 181] on span "[DATE]" at bounding box center [674, 175] width 44 height 32
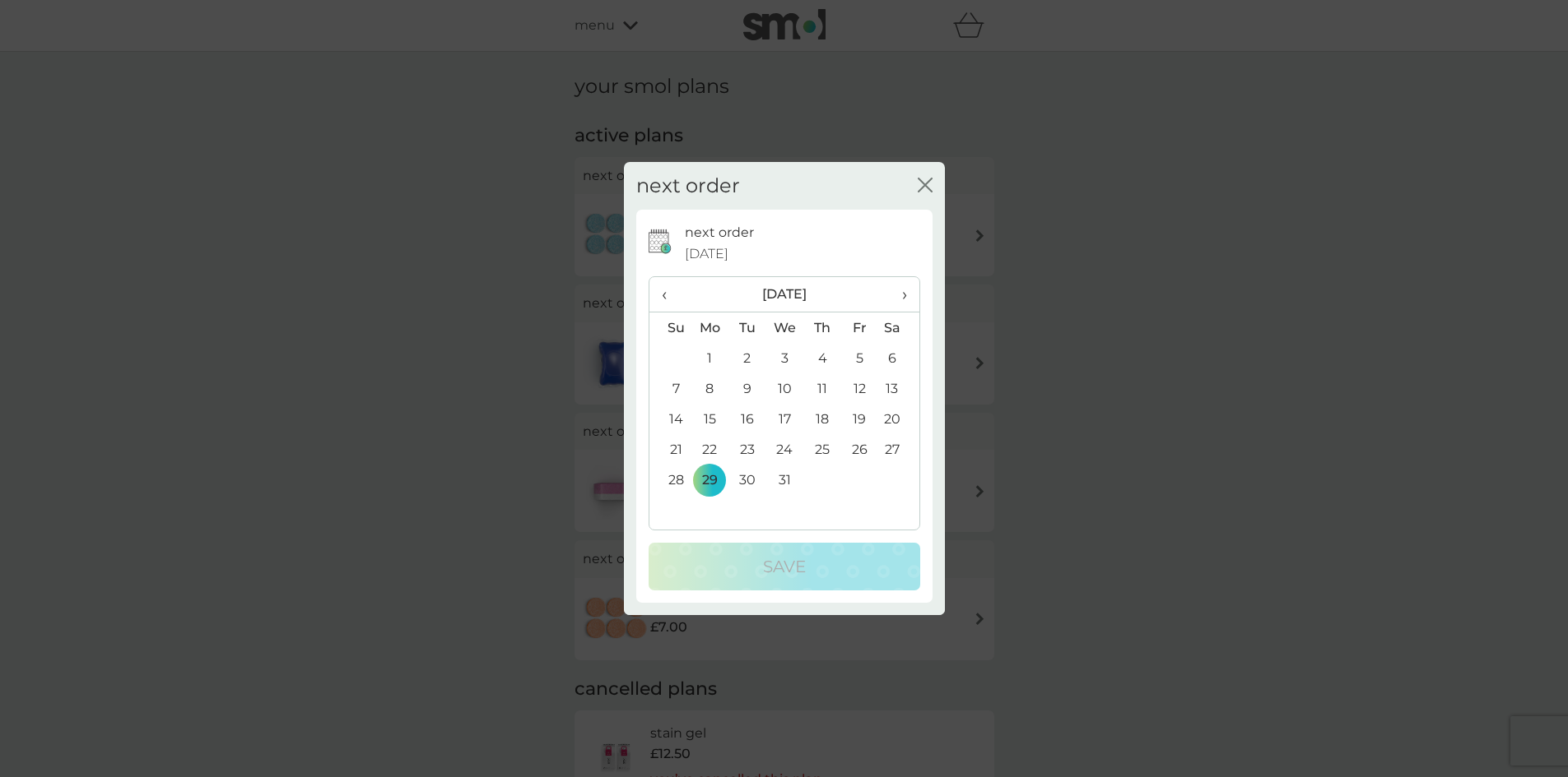
click at [909, 296] on th "›" at bounding box center [898, 295] width 42 height 36
drag, startPoint x: 703, startPoint y: 386, endPoint x: 709, endPoint y: 432, distance: 46.4
click at [704, 388] on td "5" at bounding box center [710, 388] width 38 height 30
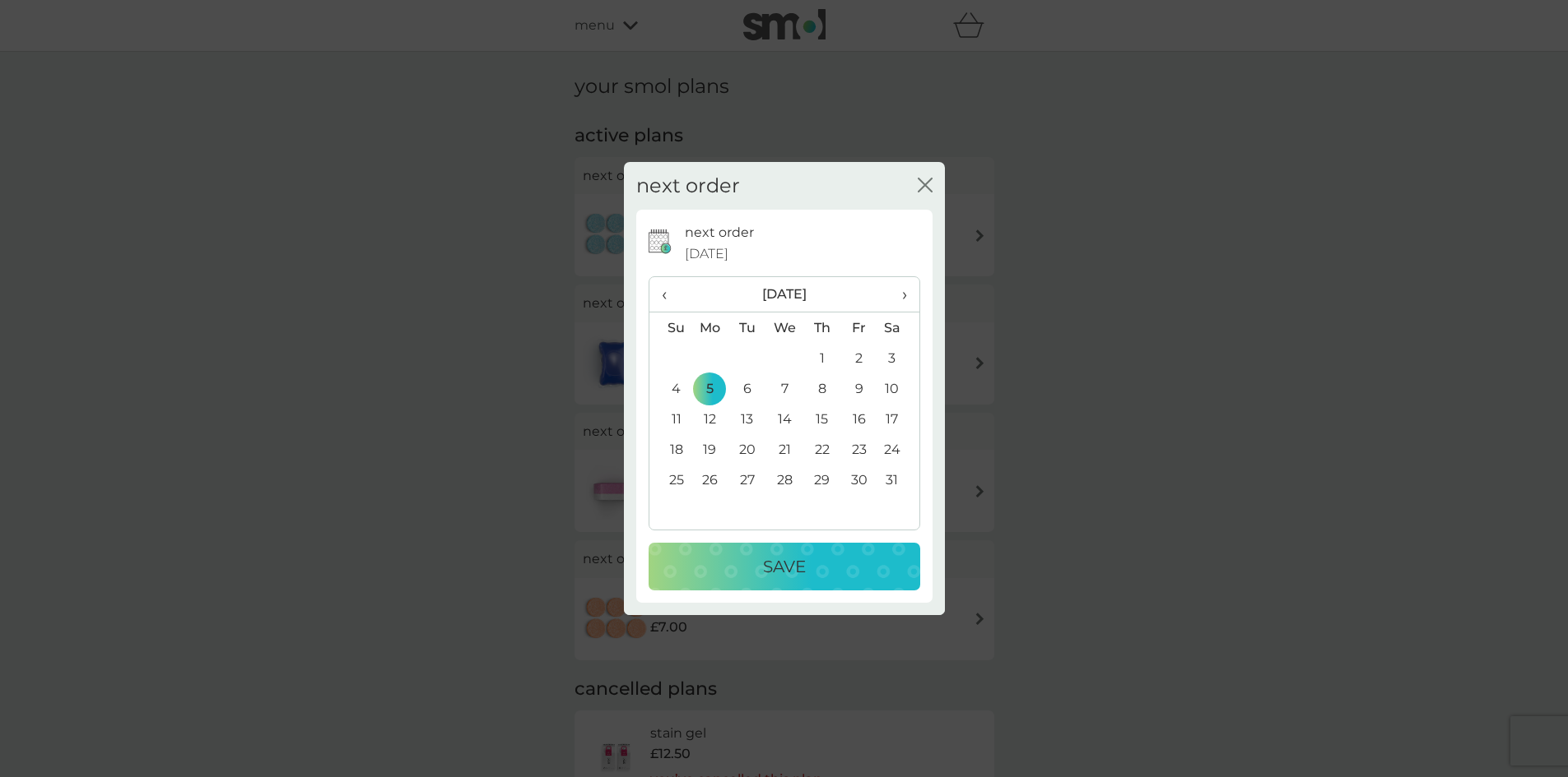
click at [741, 566] on div "Save" at bounding box center [784, 567] width 239 height 26
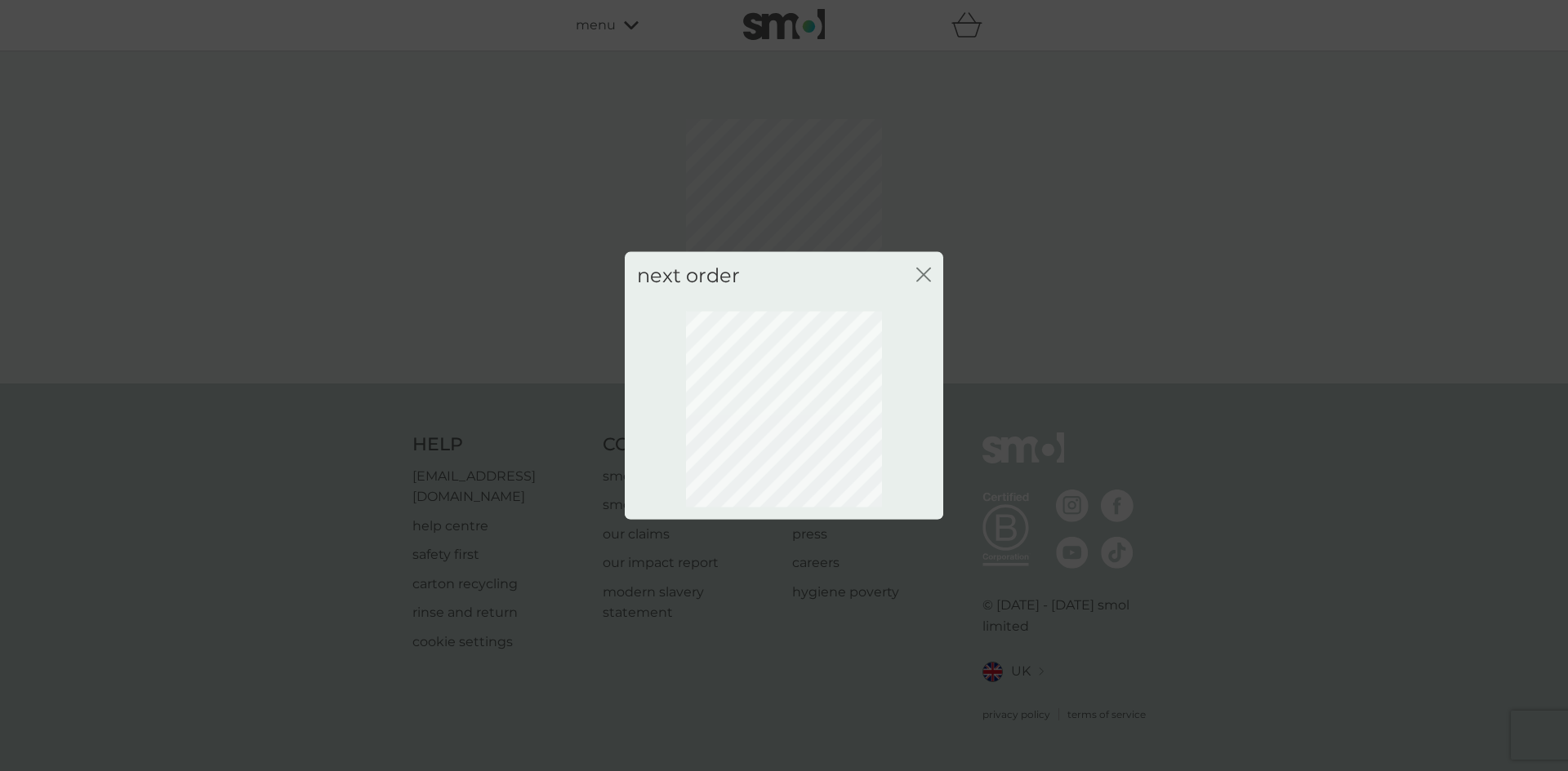
click at [924, 270] on icon "close" at bounding box center [924, 274] width 15 height 15
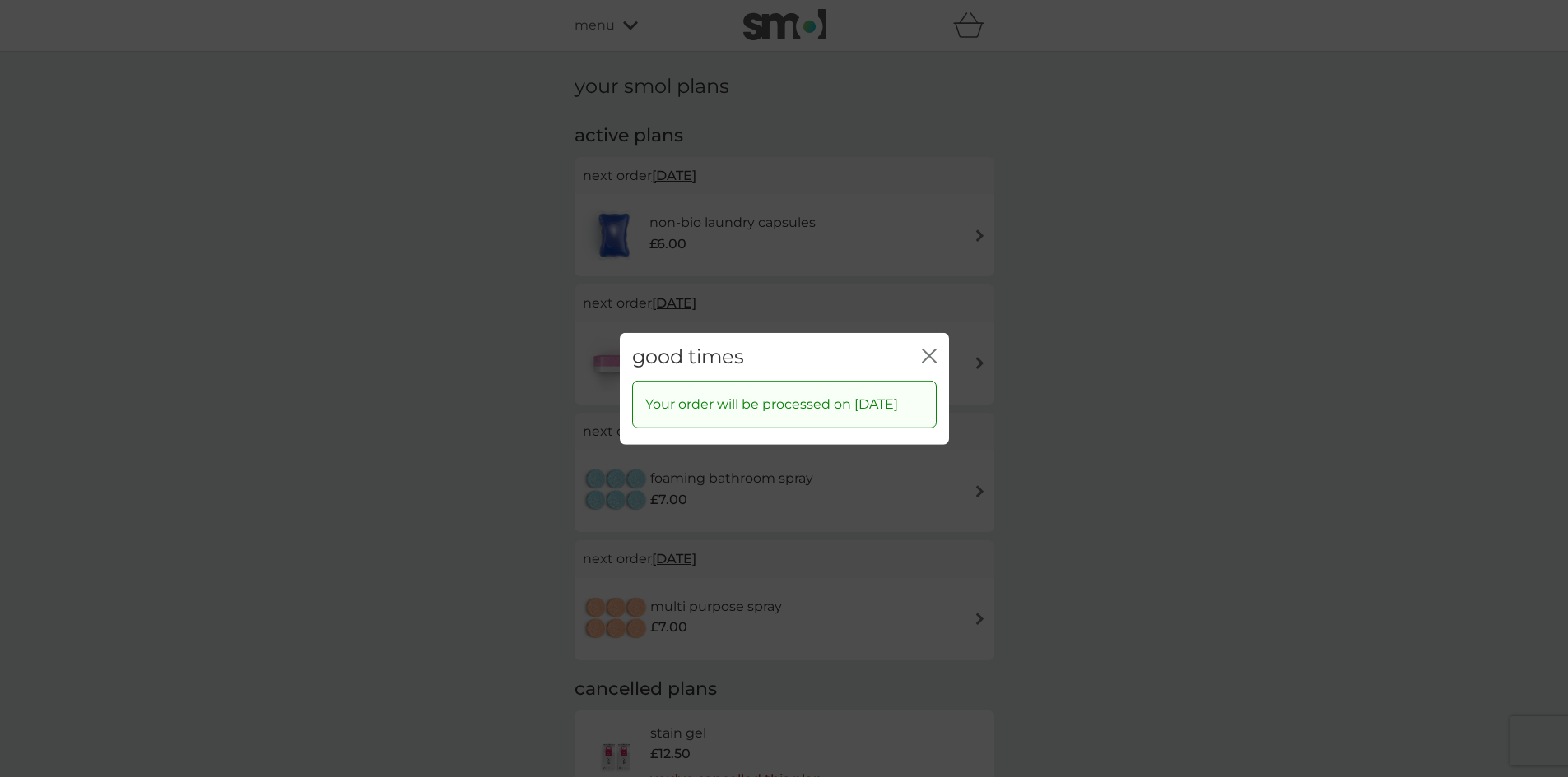
click at [925, 349] on icon "close" at bounding box center [926, 355] width 7 height 13
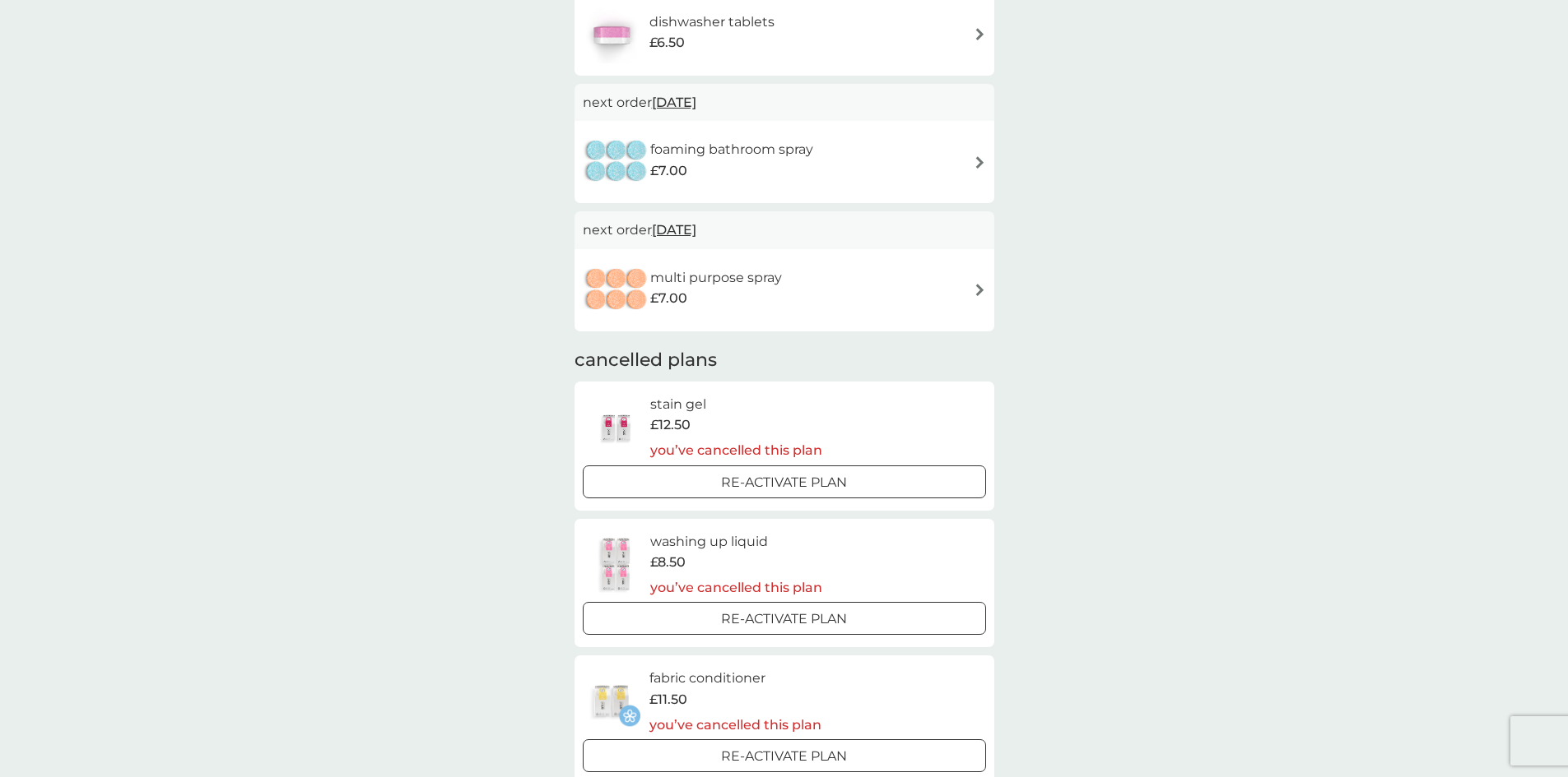
scroll to position [411, 0]
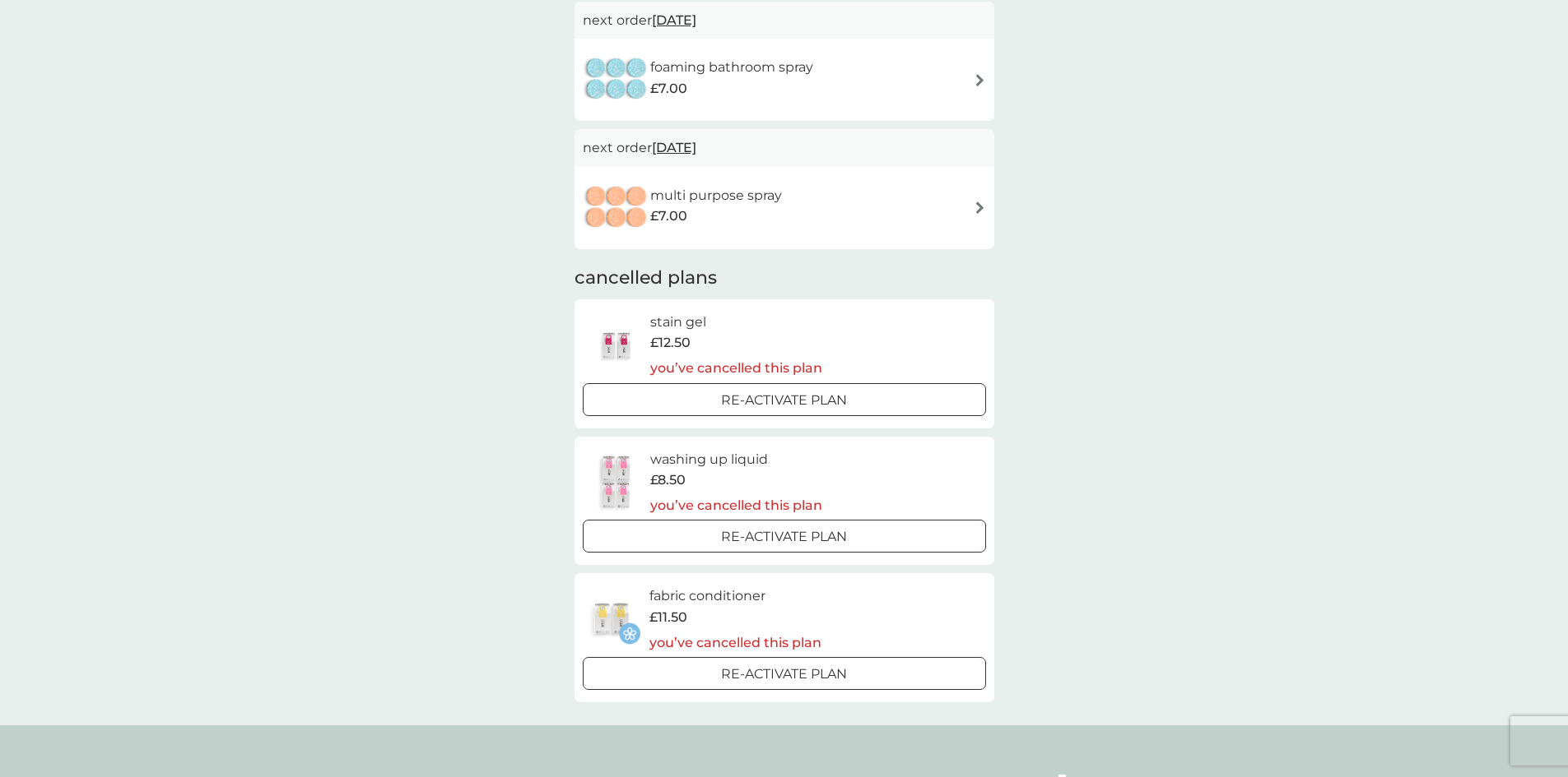
click at [1077, 351] on div "your smol plans active plans next order [DATE] non-bio laundry capsules £6.00 n…" at bounding box center [784, 183] width 1568 height 1085
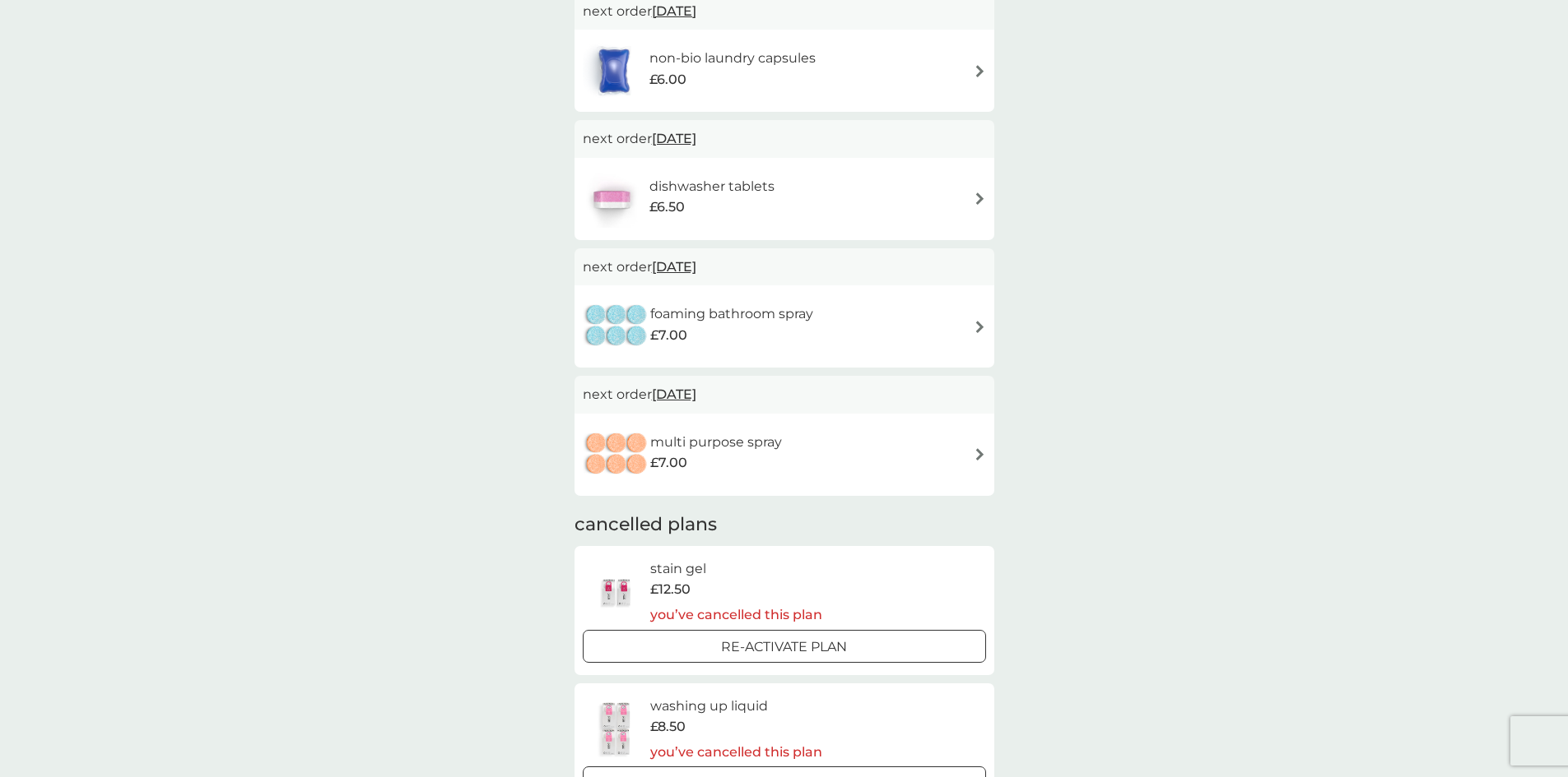
scroll to position [0, 0]
